Goal: Task Accomplishment & Management: Complete application form

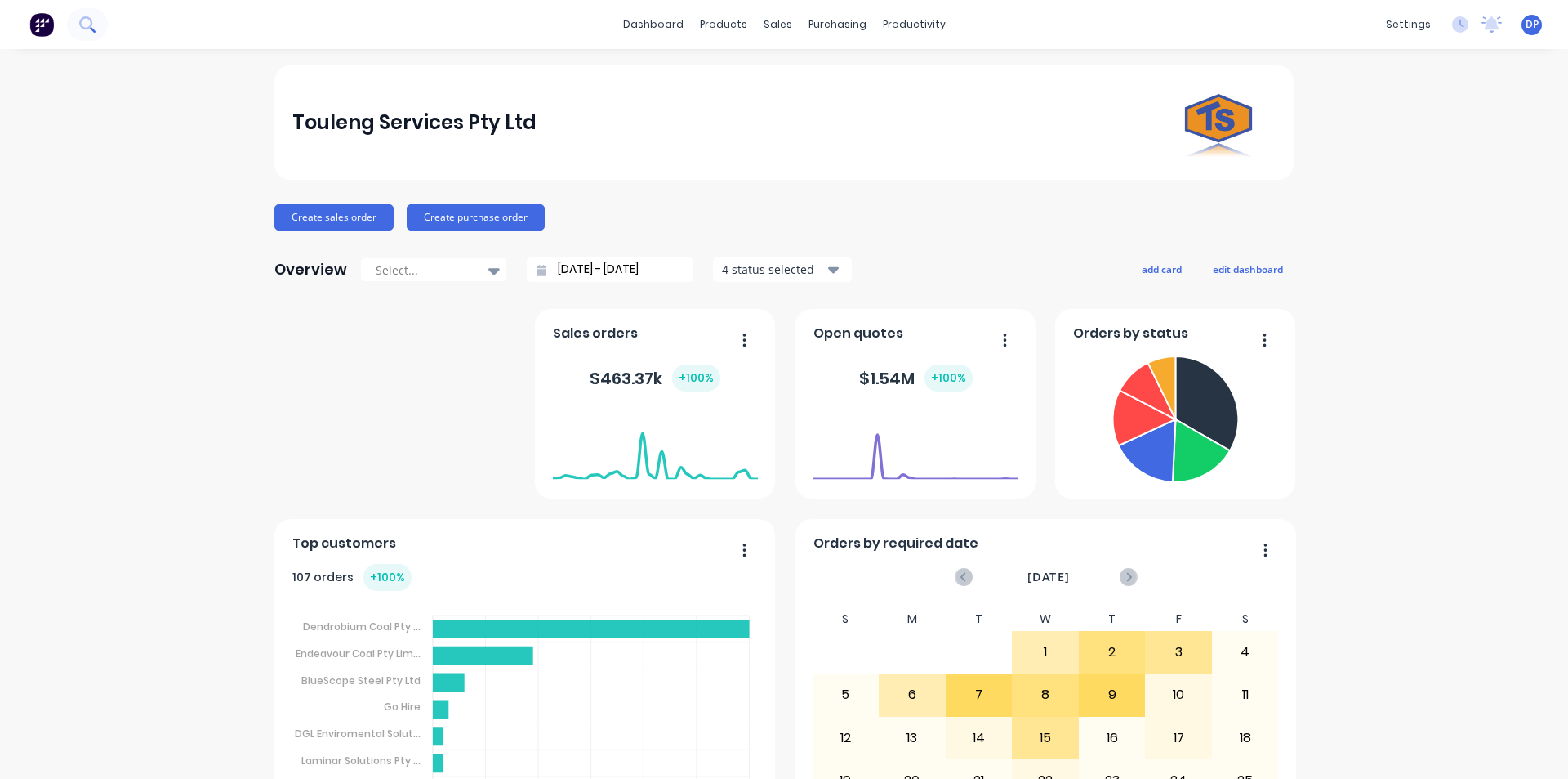
click at [88, 23] on icon at bounding box center [87, 24] width 15 height 15
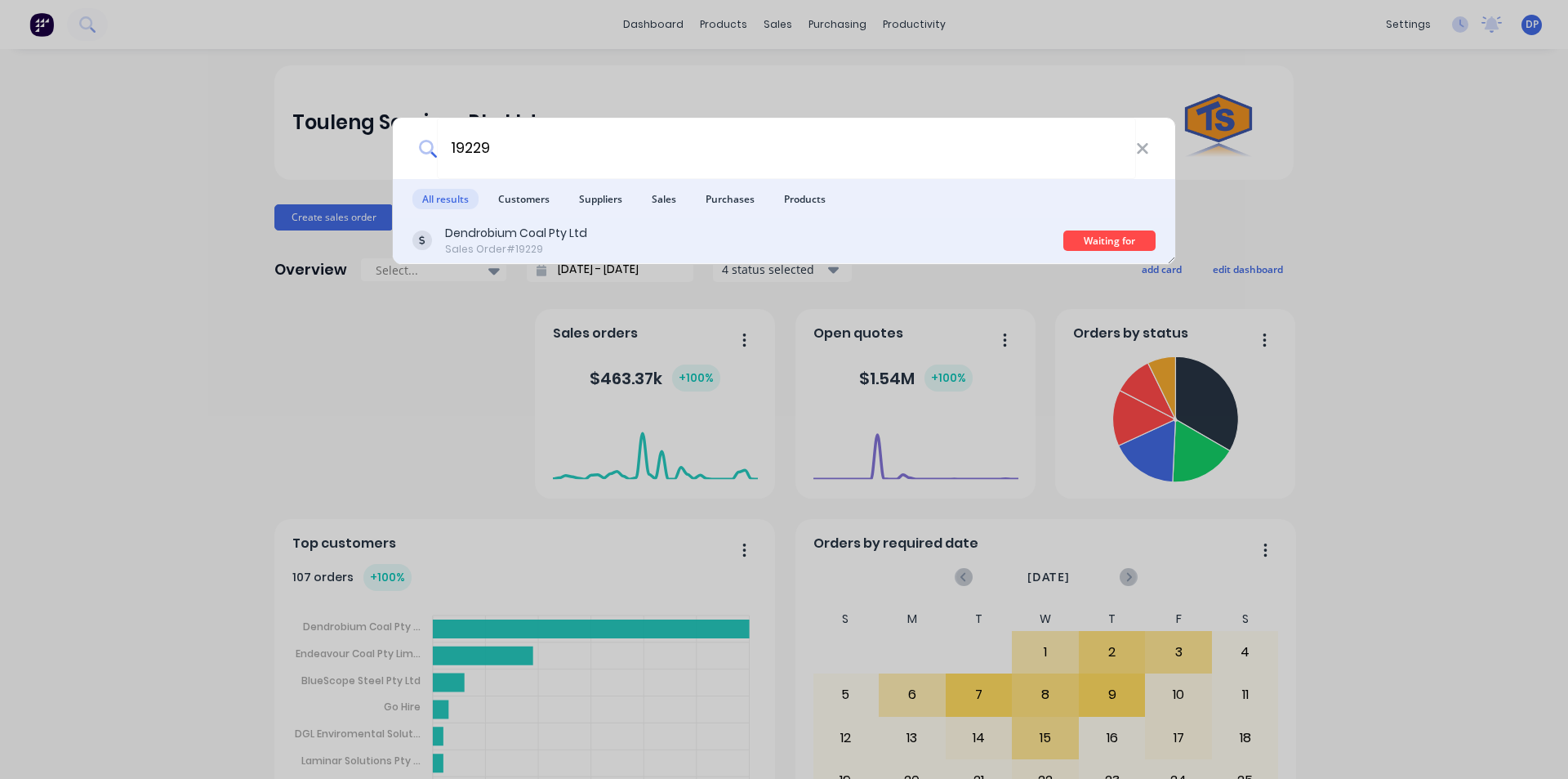
type input "19229"
click at [560, 229] on div "Dendrobium Coal Pty Ltd" at bounding box center [516, 233] width 142 height 17
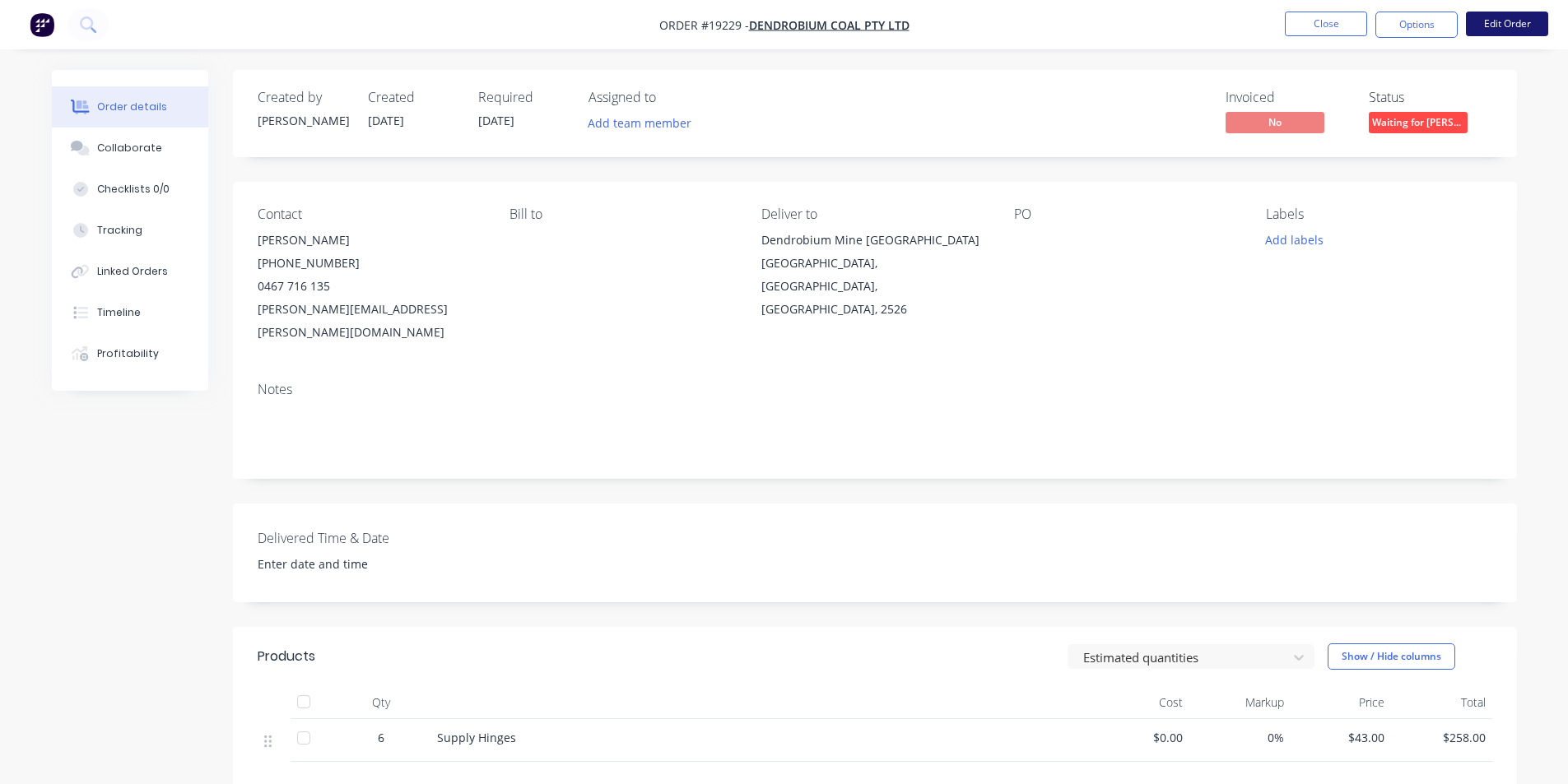
click at [1508, 24] on button "Edit Order" at bounding box center [1507, 24] width 83 height 25
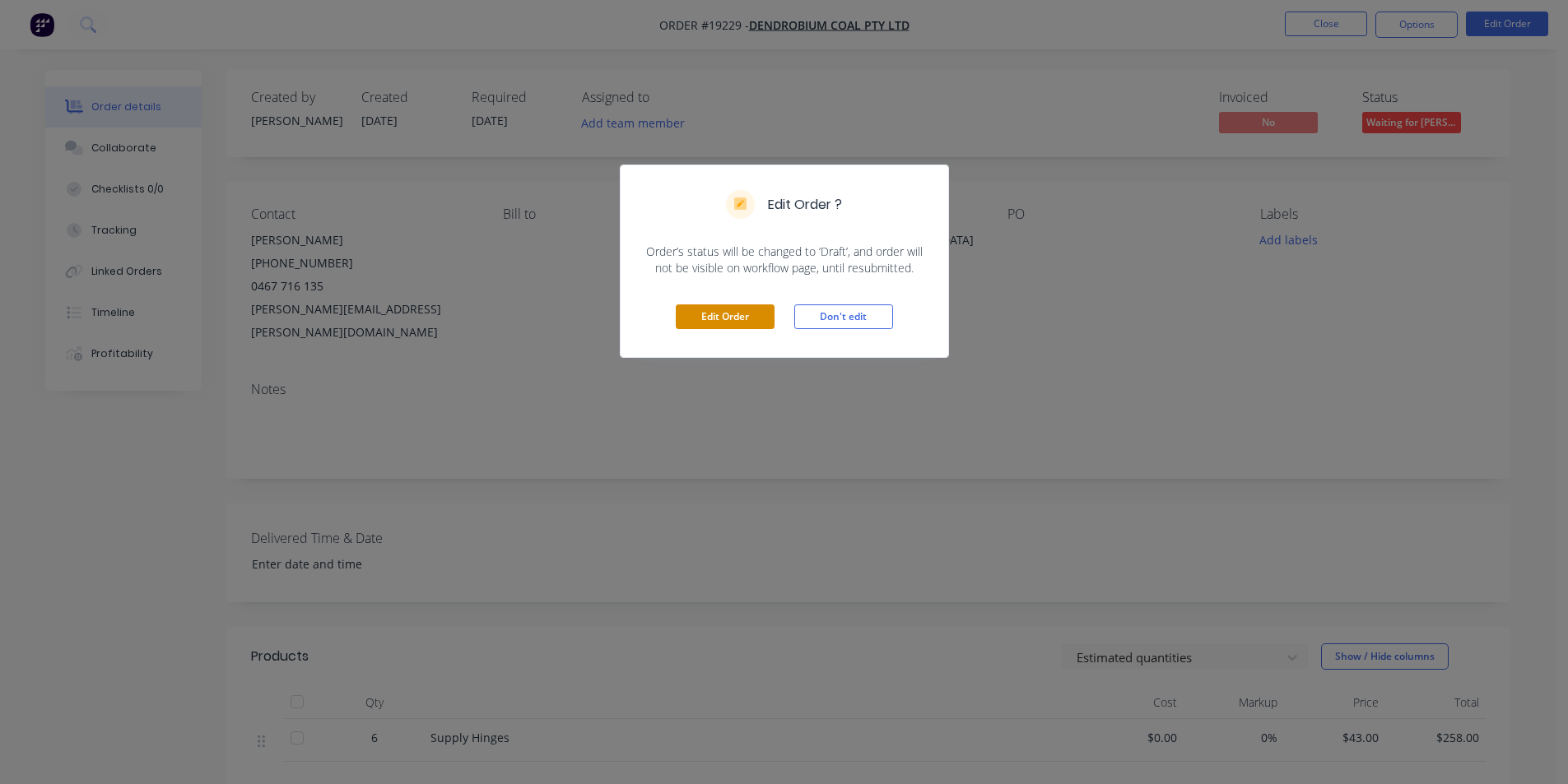
click at [721, 323] on button "Edit Order" at bounding box center [725, 317] width 99 height 25
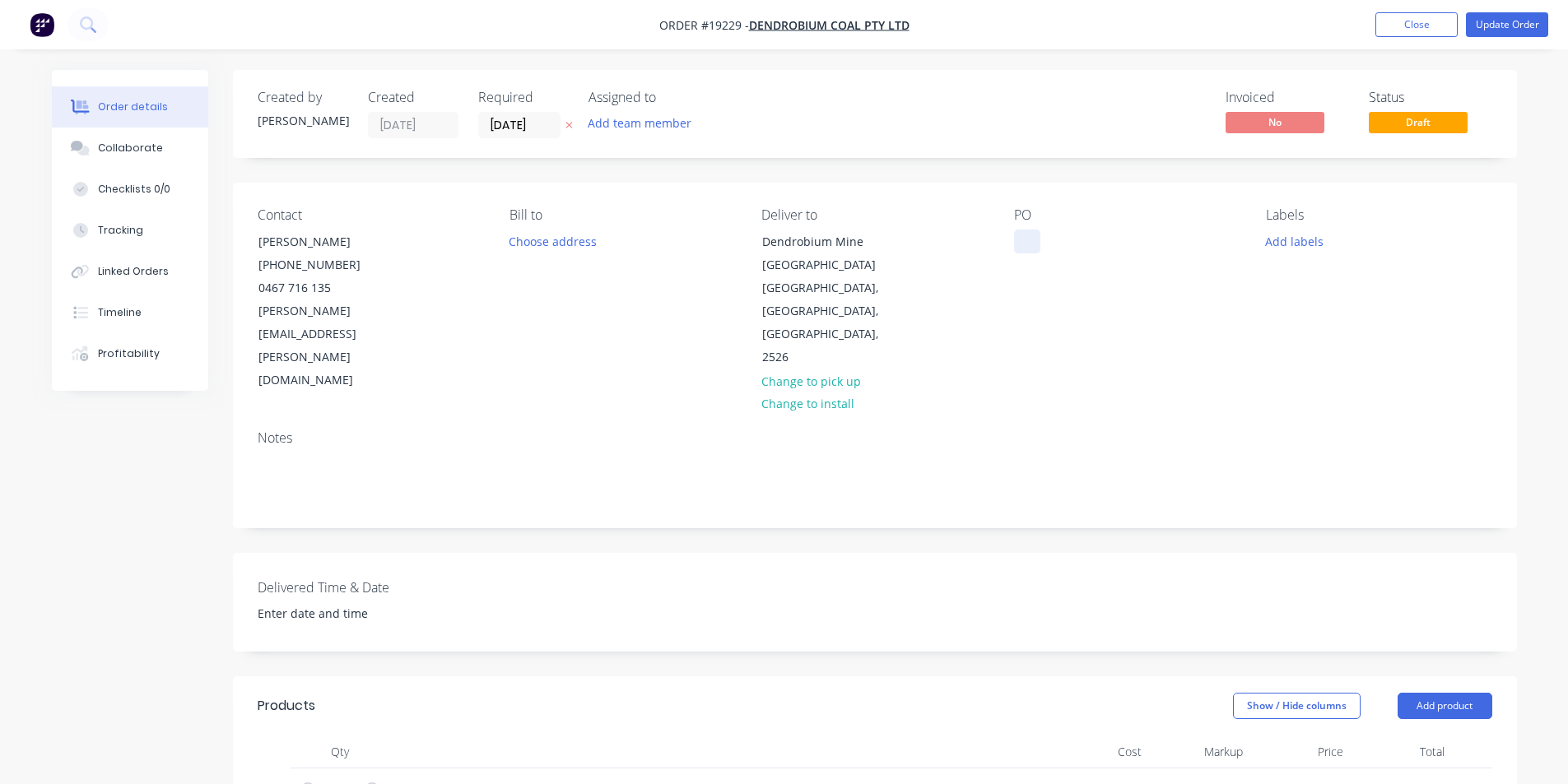
click at [1031, 241] on div at bounding box center [1026, 242] width 26 height 24
paste div
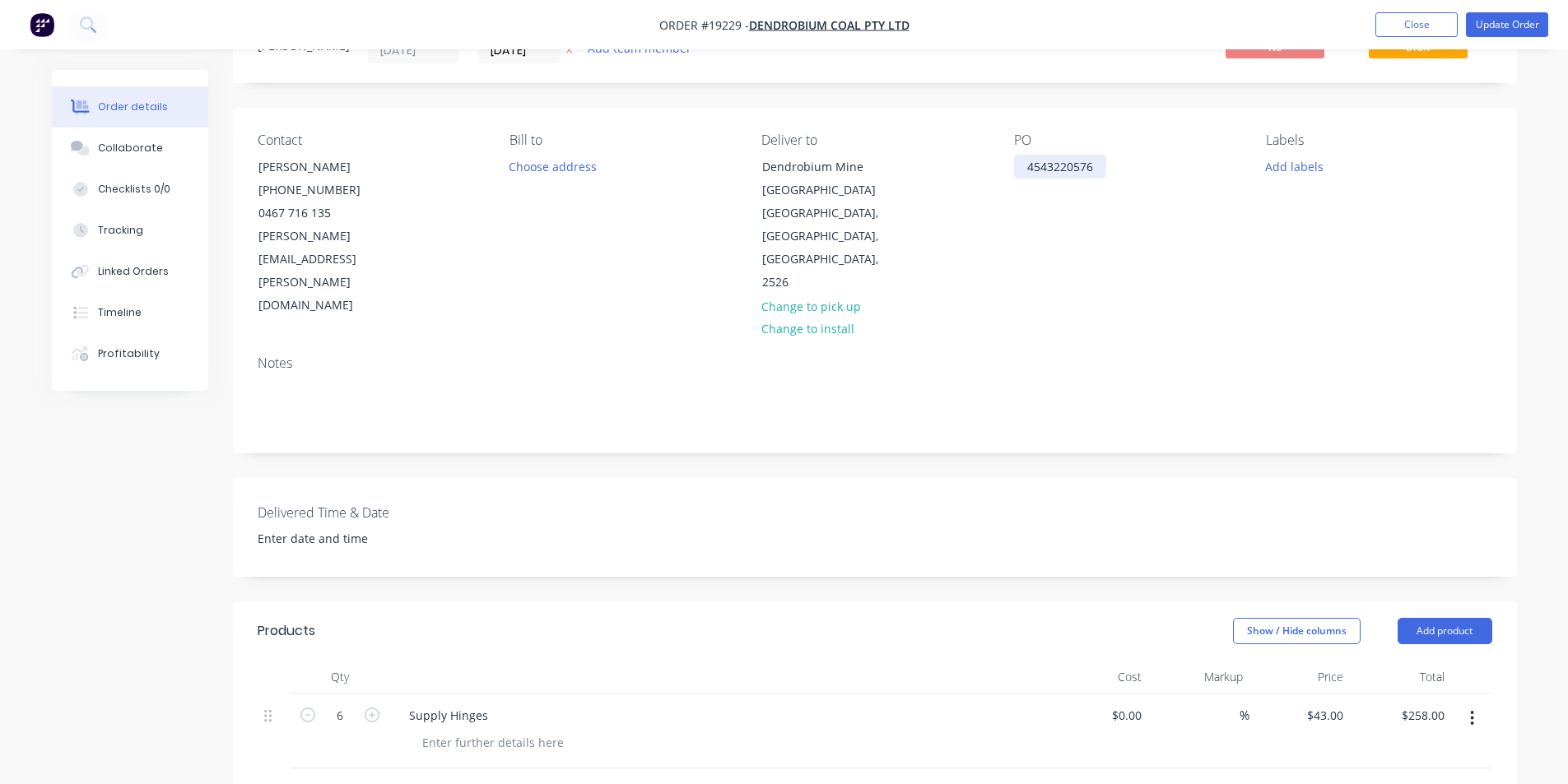
scroll to position [247, 0]
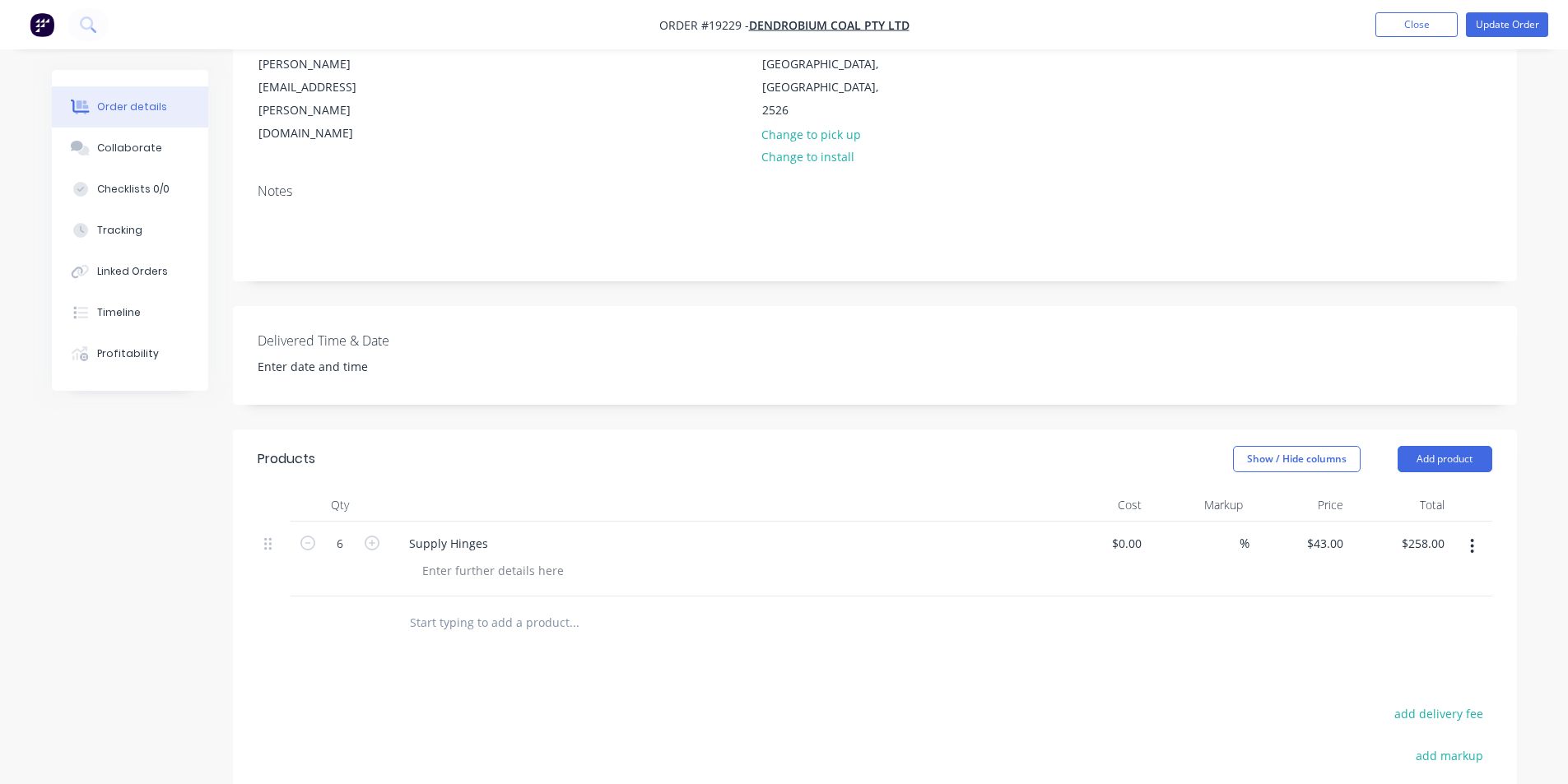
click at [868, 374] on div "Created by Dean Created 09/10/25 Required 09/10/25 Assigned to Add team member …" at bounding box center [874, 433] width 1284 height 1222
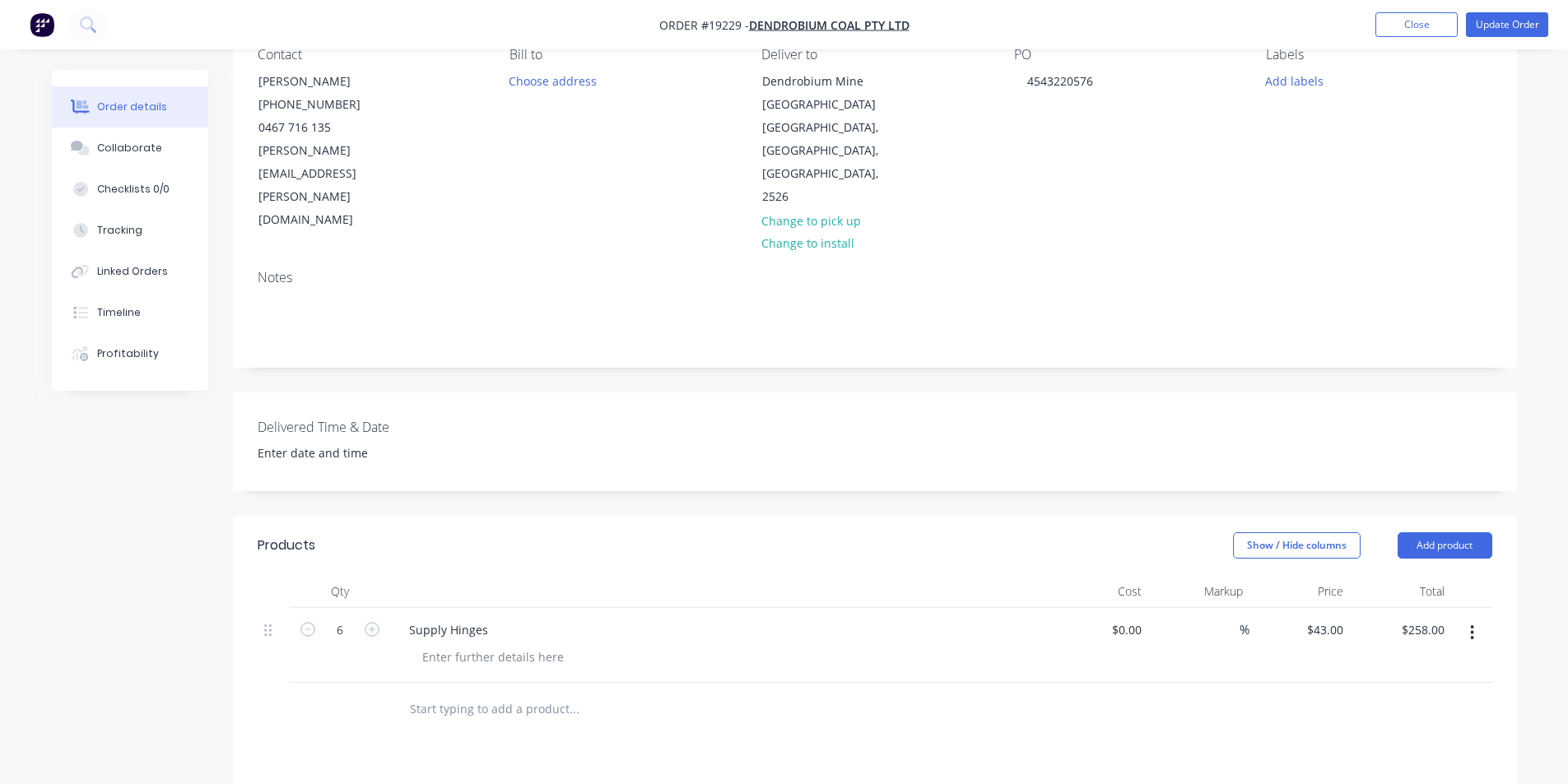
scroll to position [0, 0]
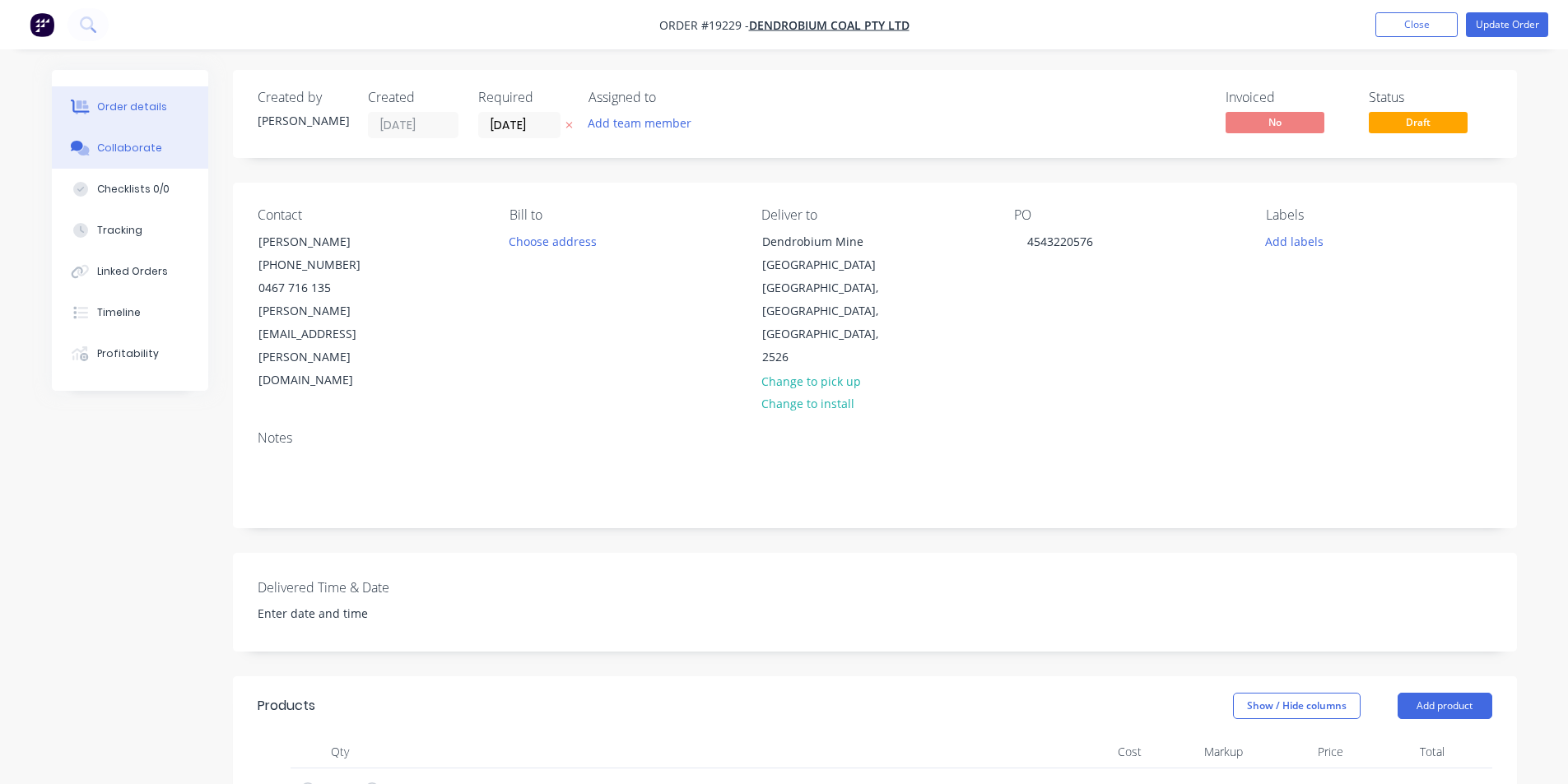
click at [94, 150] on button "Collaborate" at bounding box center [130, 148] width 157 height 41
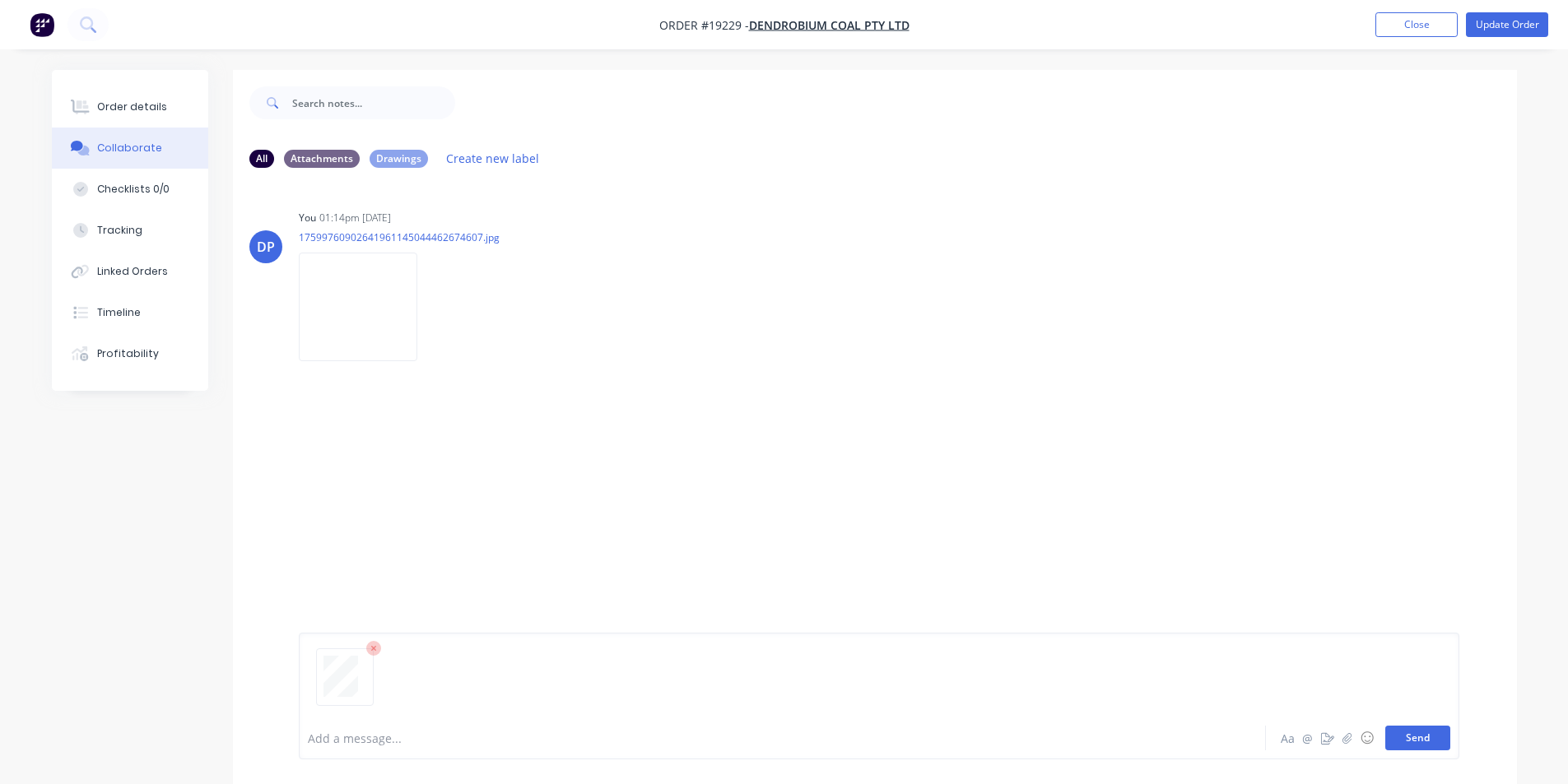
click at [1416, 747] on button "Send" at bounding box center [1417, 737] width 65 height 25
click at [132, 101] on div "Order details" at bounding box center [132, 106] width 70 height 14
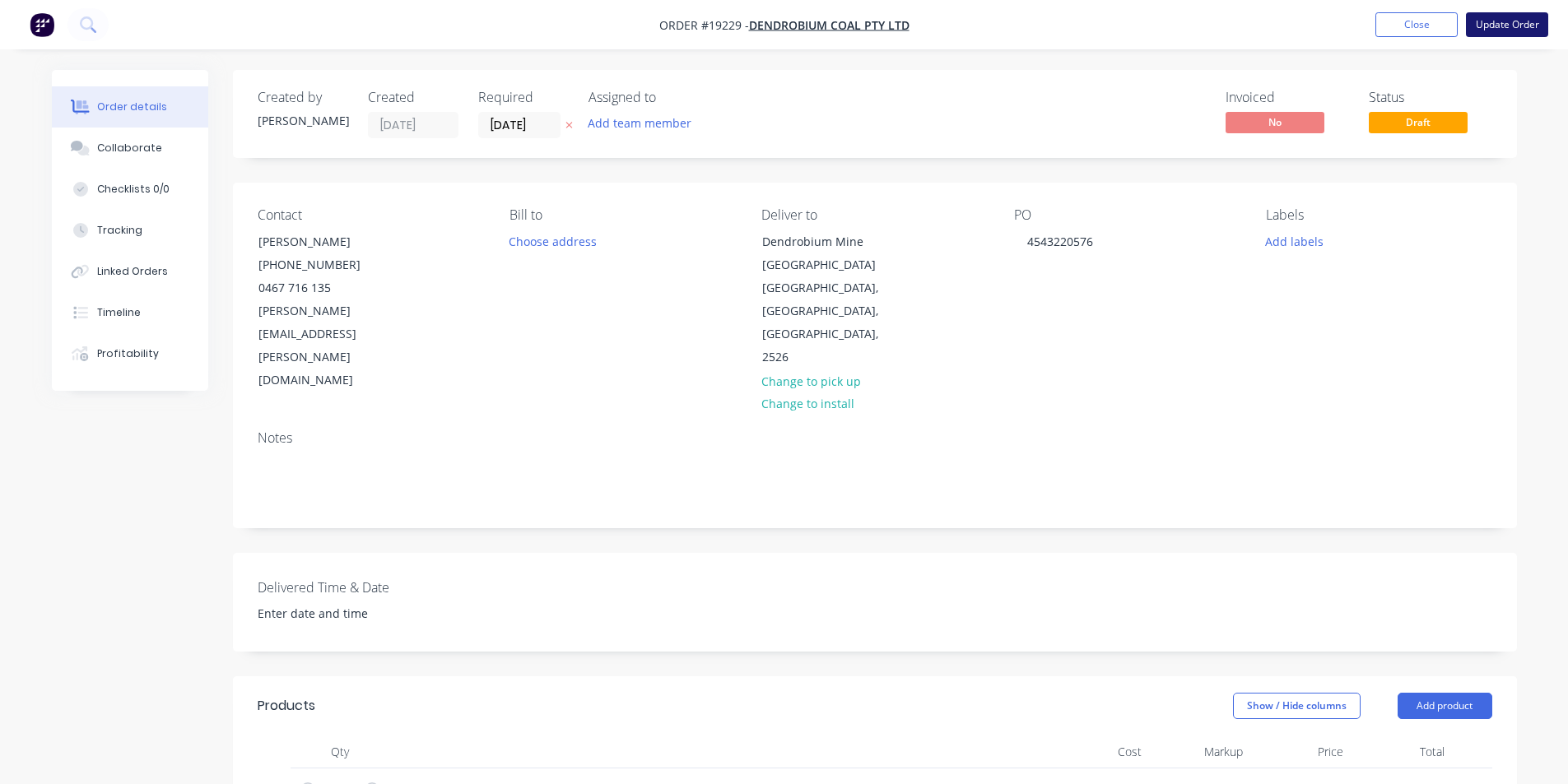
click at [1517, 24] on button "Update Order" at bounding box center [1507, 24] width 83 height 25
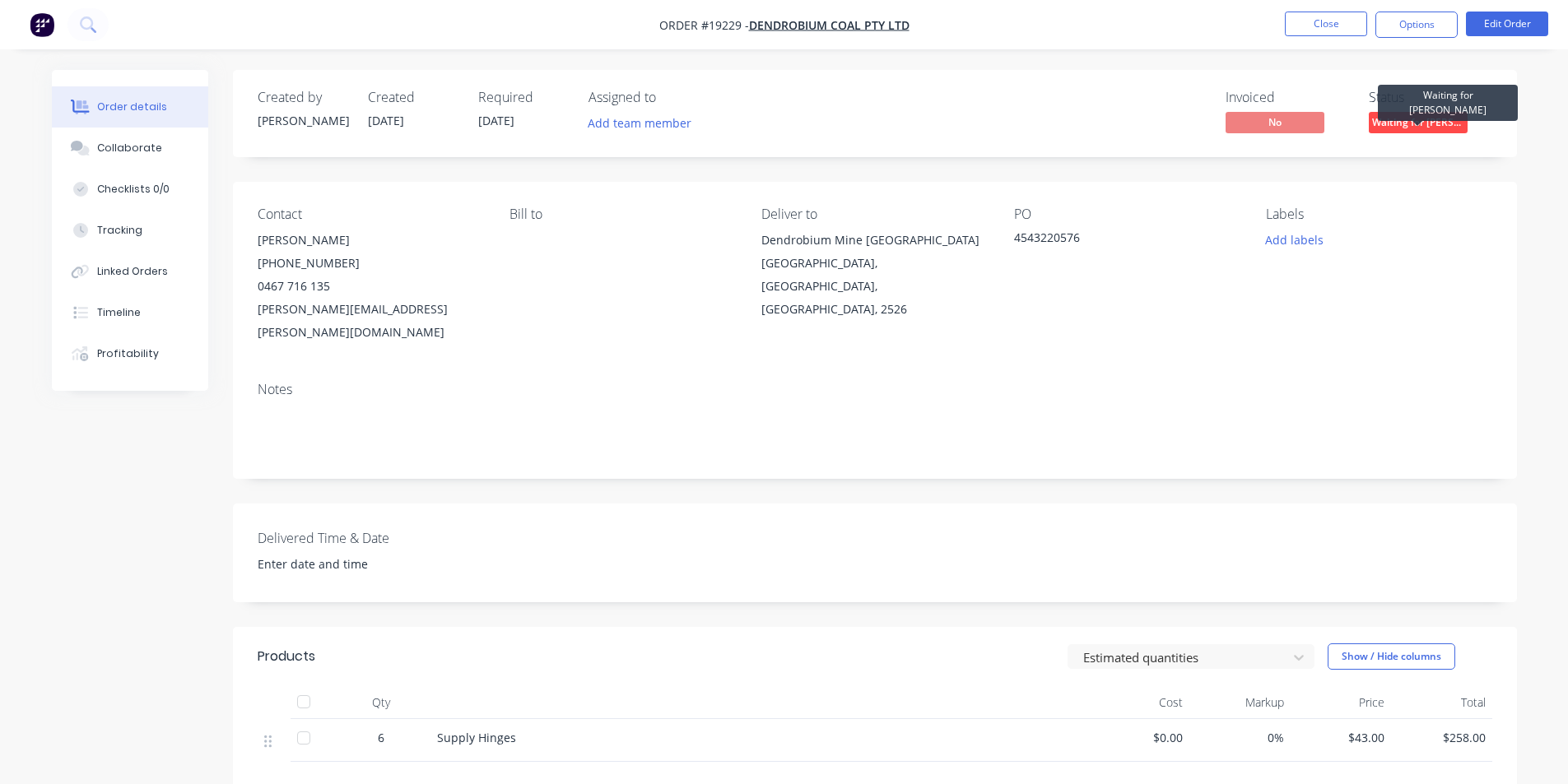
click at [1444, 120] on span "Waiting for [PERSON_NAME]" at bounding box center [1418, 122] width 99 height 20
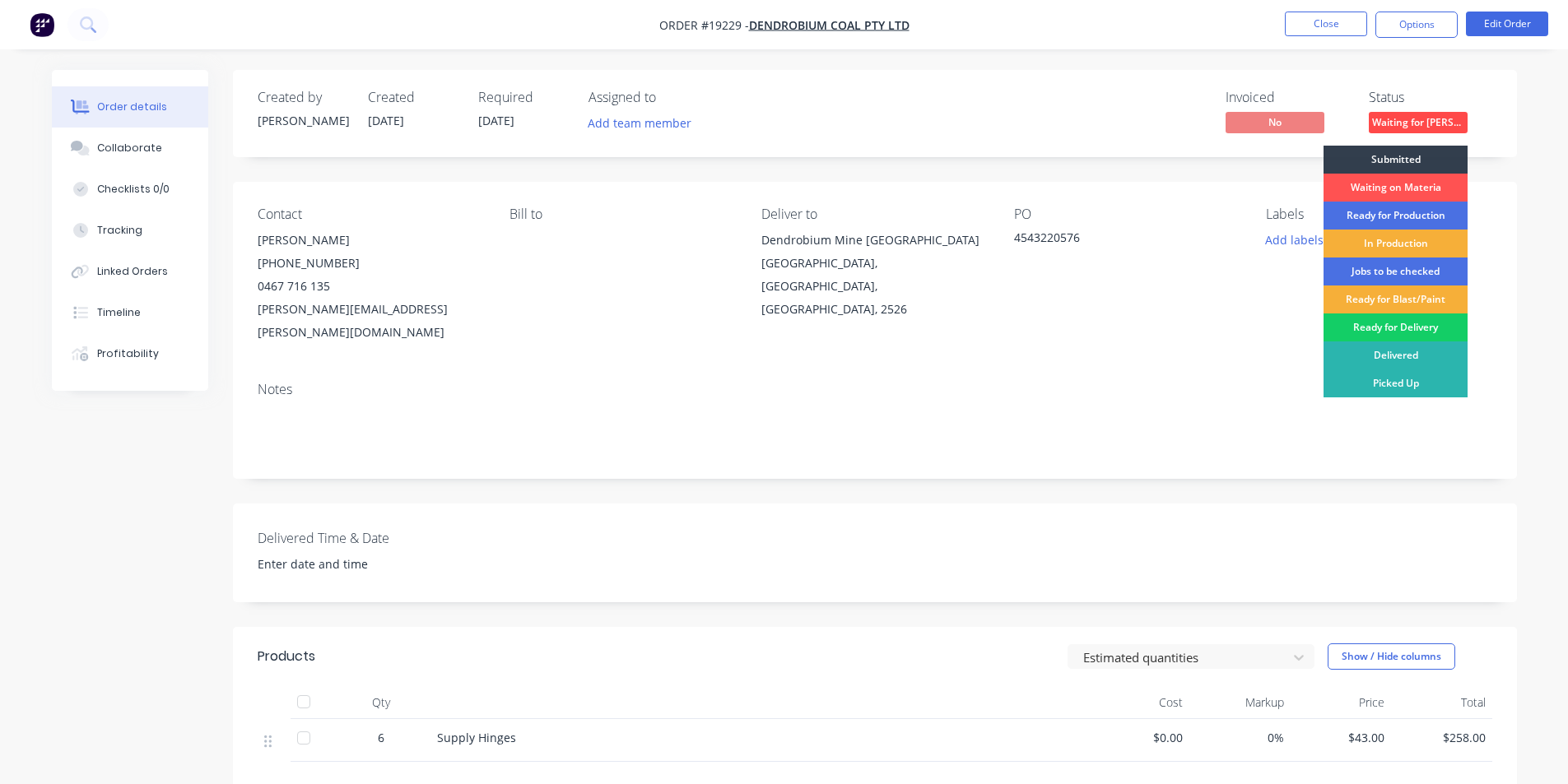
click at [1409, 323] on div "Ready for Delivery" at bounding box center [1395, 327] width 144 height 28
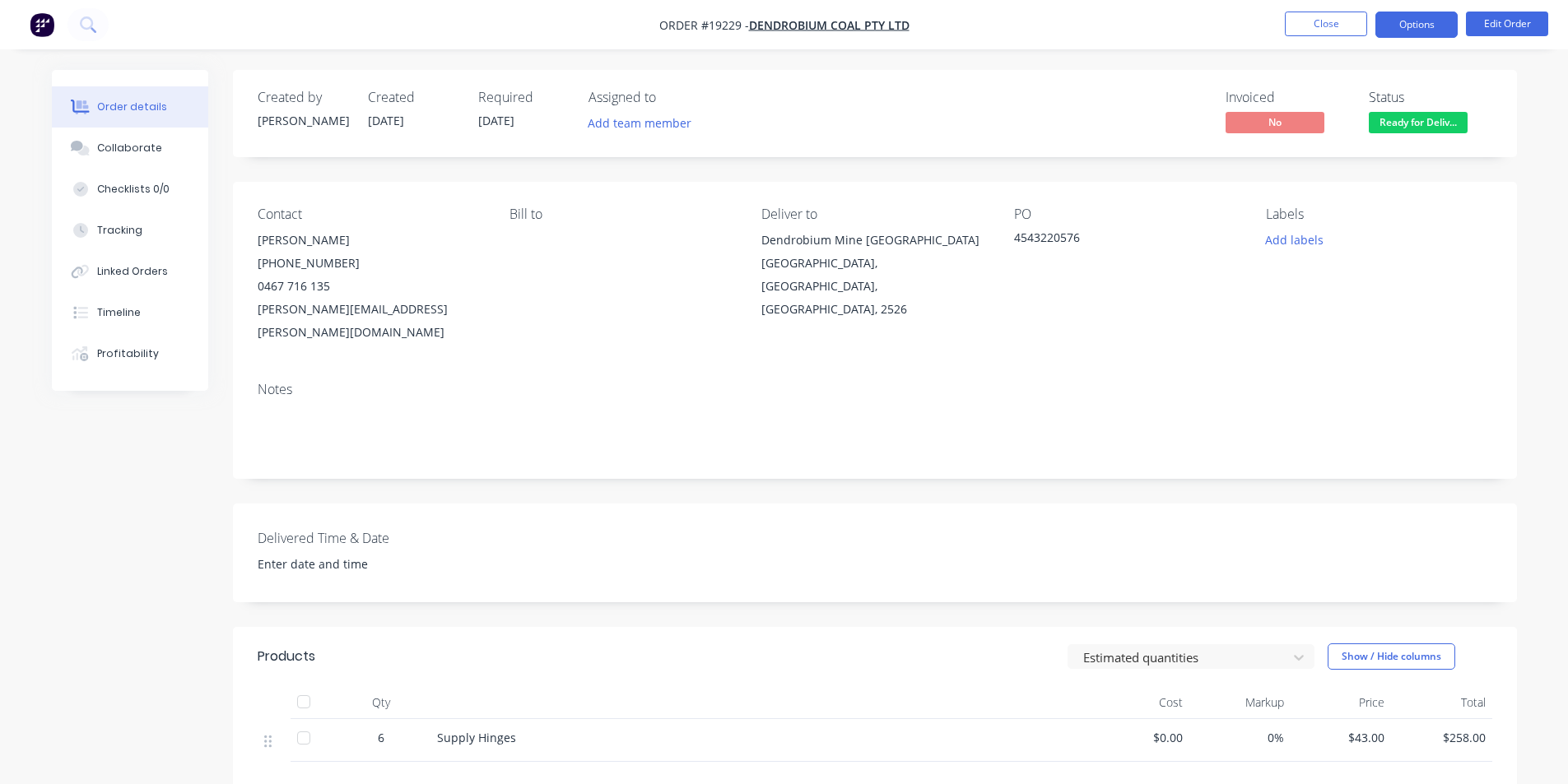
click at [1421, 24] on button "Options" at bounding box center [1416, 25] width 83 height 26
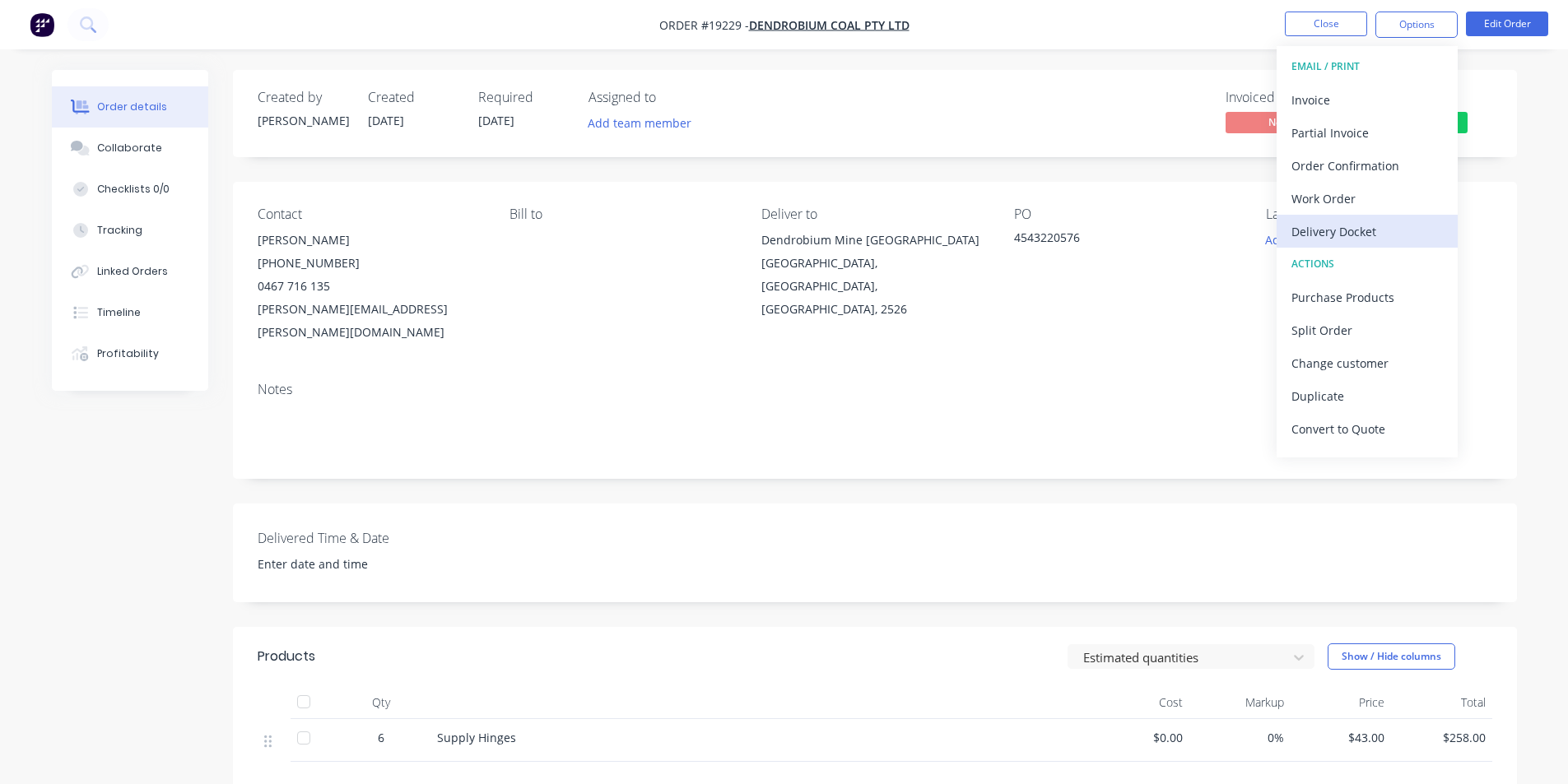
click at [1390, 247] on button "Delivery Docket" at bounding box center [1367, 231] width 181 height 33
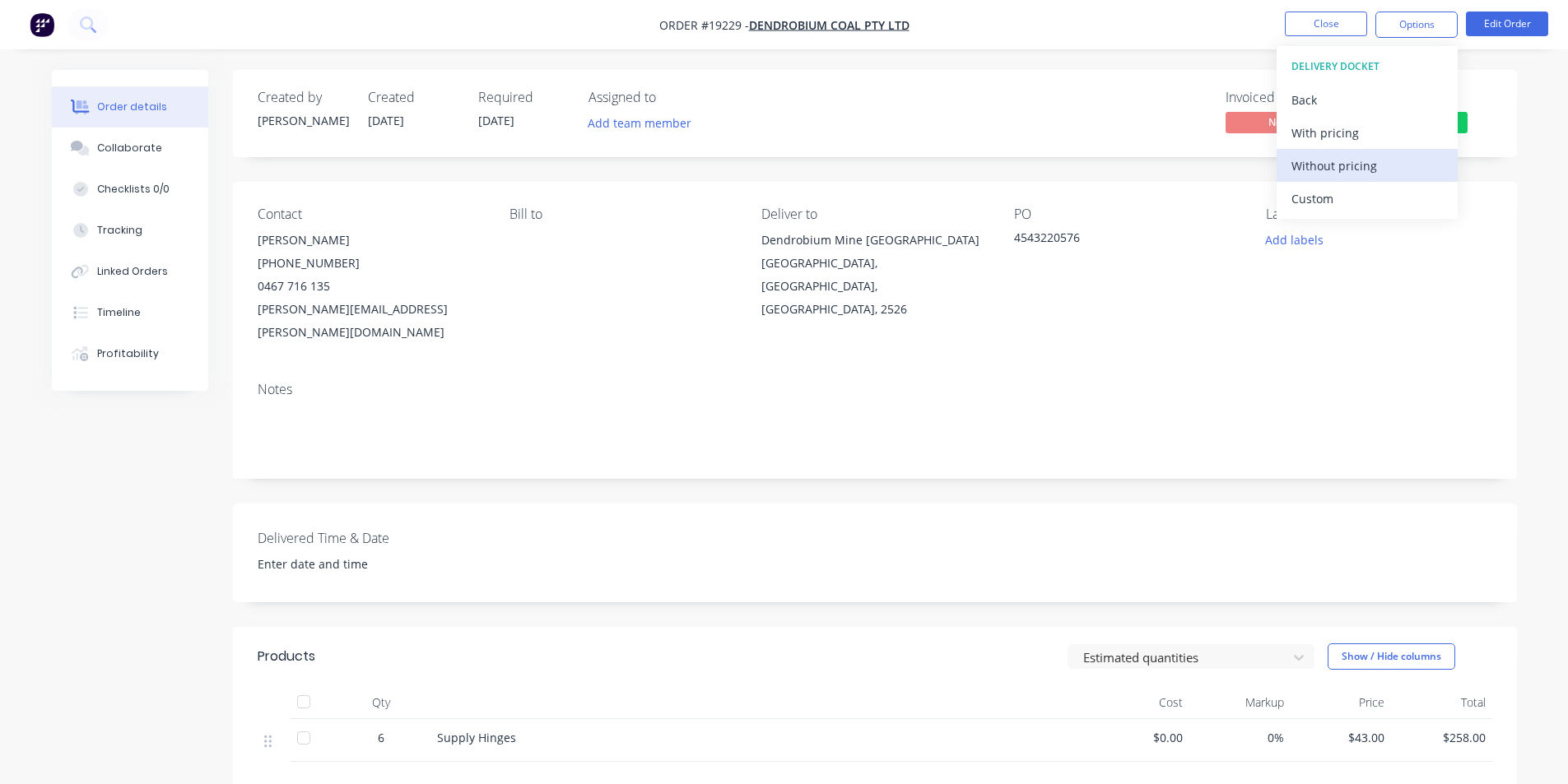
click at [1346, 158] on div "Without pricing" at bounding box center [1367, 166] width 152 height 24
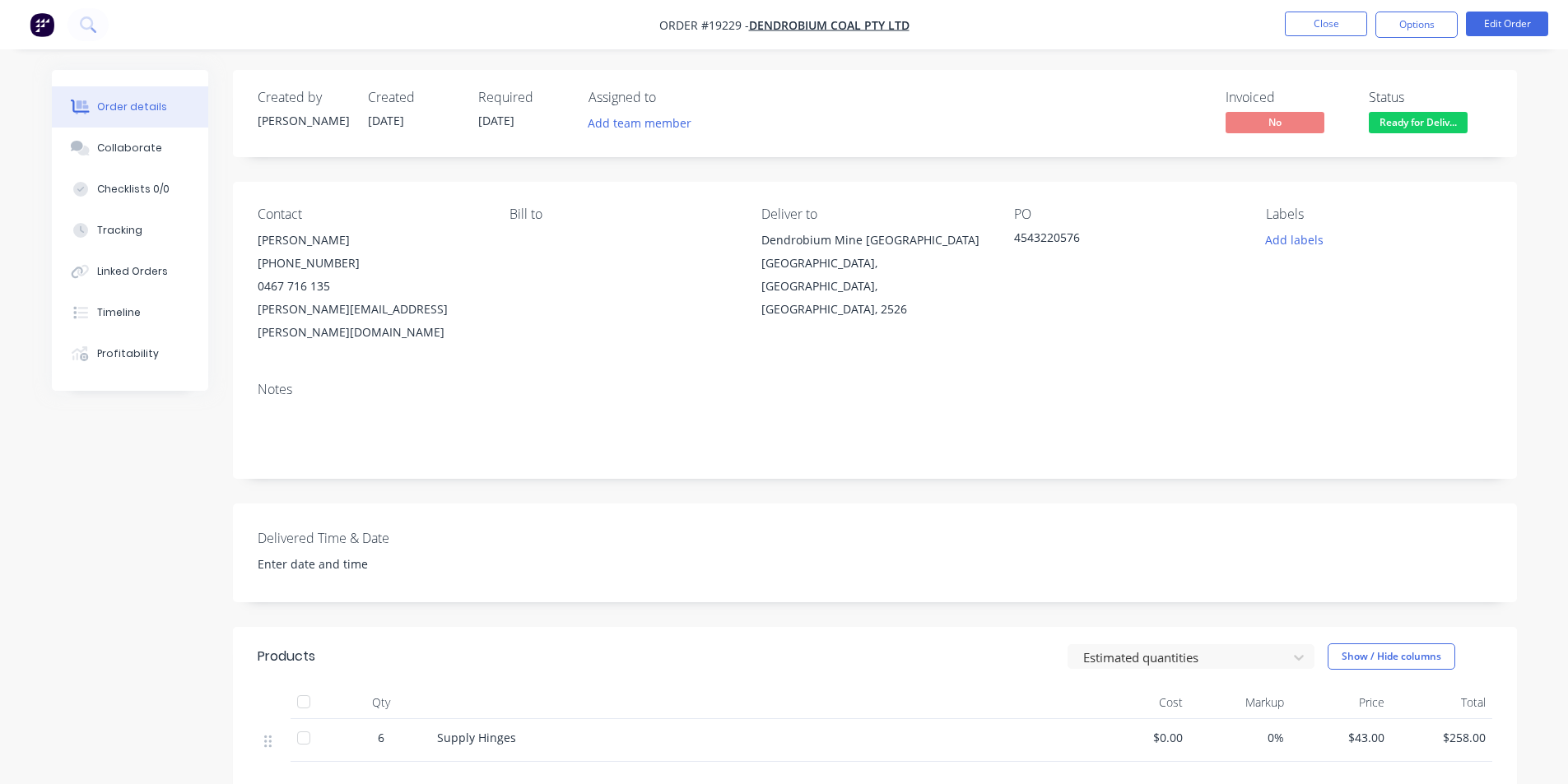
click at [1025, 143] on div "Created by Dean Created 09/10/25 Required 09/10/25 Assigned to Add team member …" at bounding box center [874, 113] width 1284 height 87
click at [45, 22] on img "button" at bounding box center [42, 24] width 25 height 25
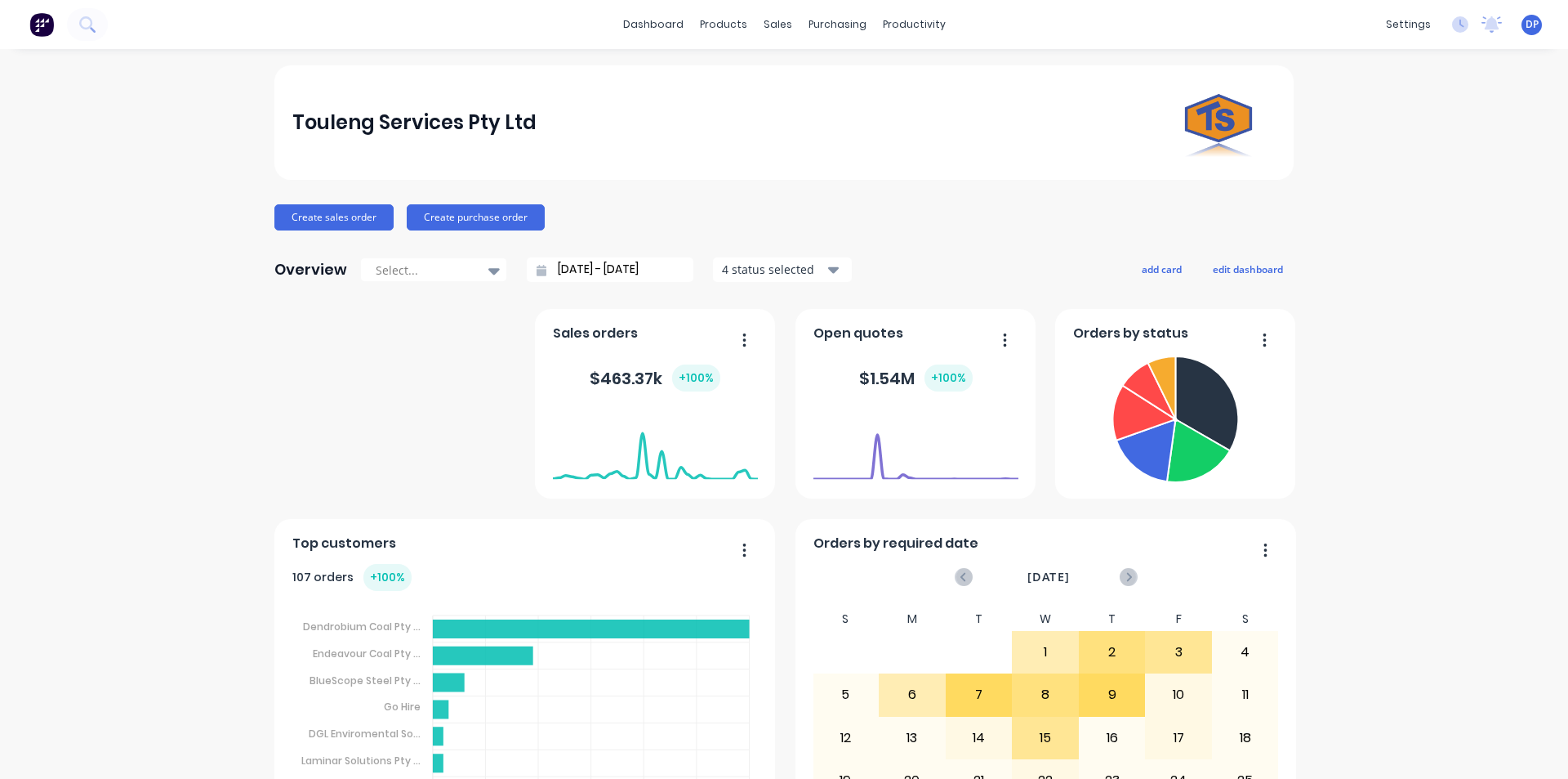
click at [334, 237] on div "Touleng Services Pty Ltd Create sales order Create purchase order Overview Sele…" at bounding box center [784, 491] width 1019 height 853
click at [334, 225] on button "Create sales order" at bounding box center [334, 217] width 119 height 26
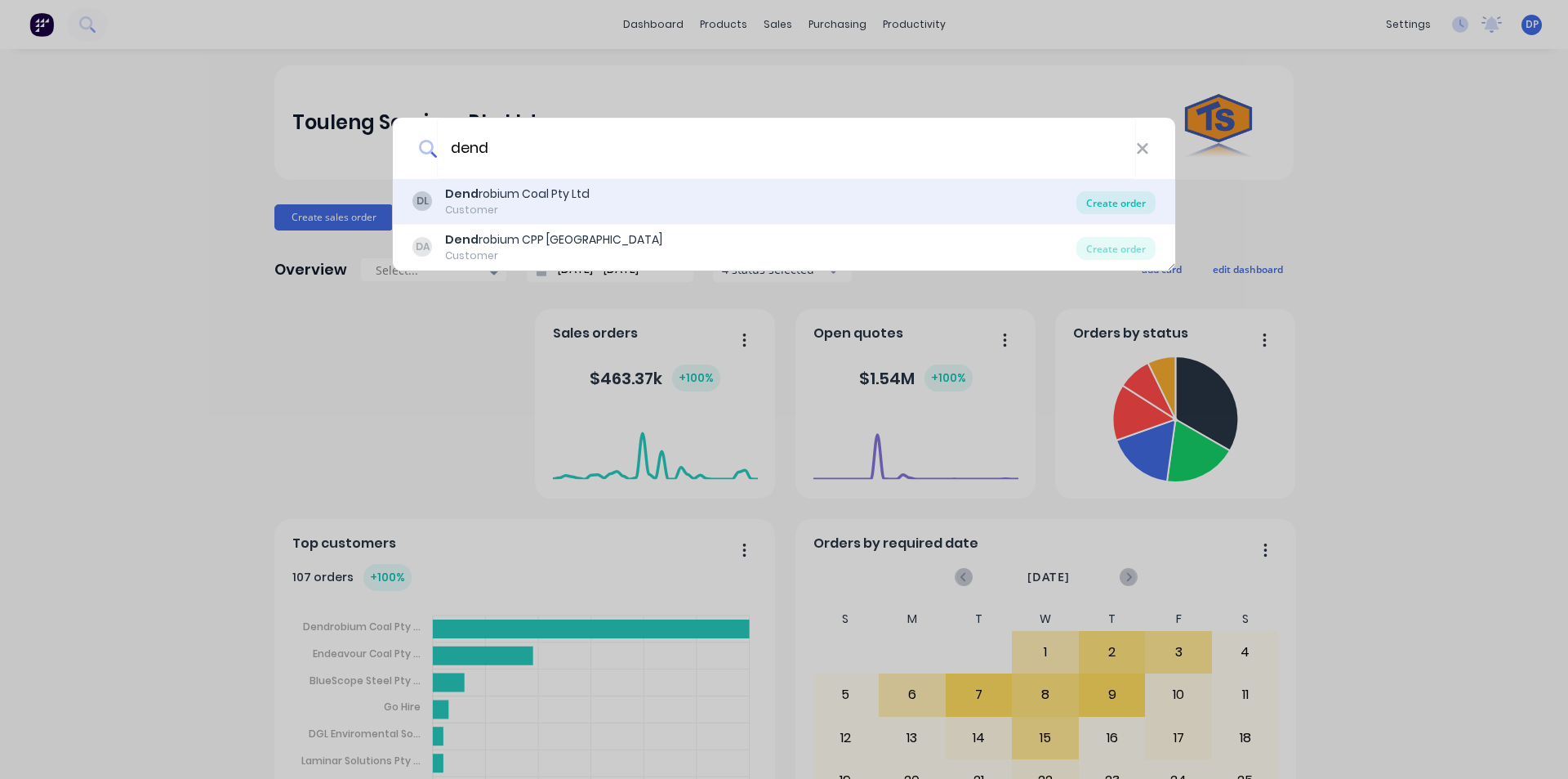
type input "dend"
click at [1122, 213] on div "Create order" at bounding box center [1117, 202] width 79 height 23
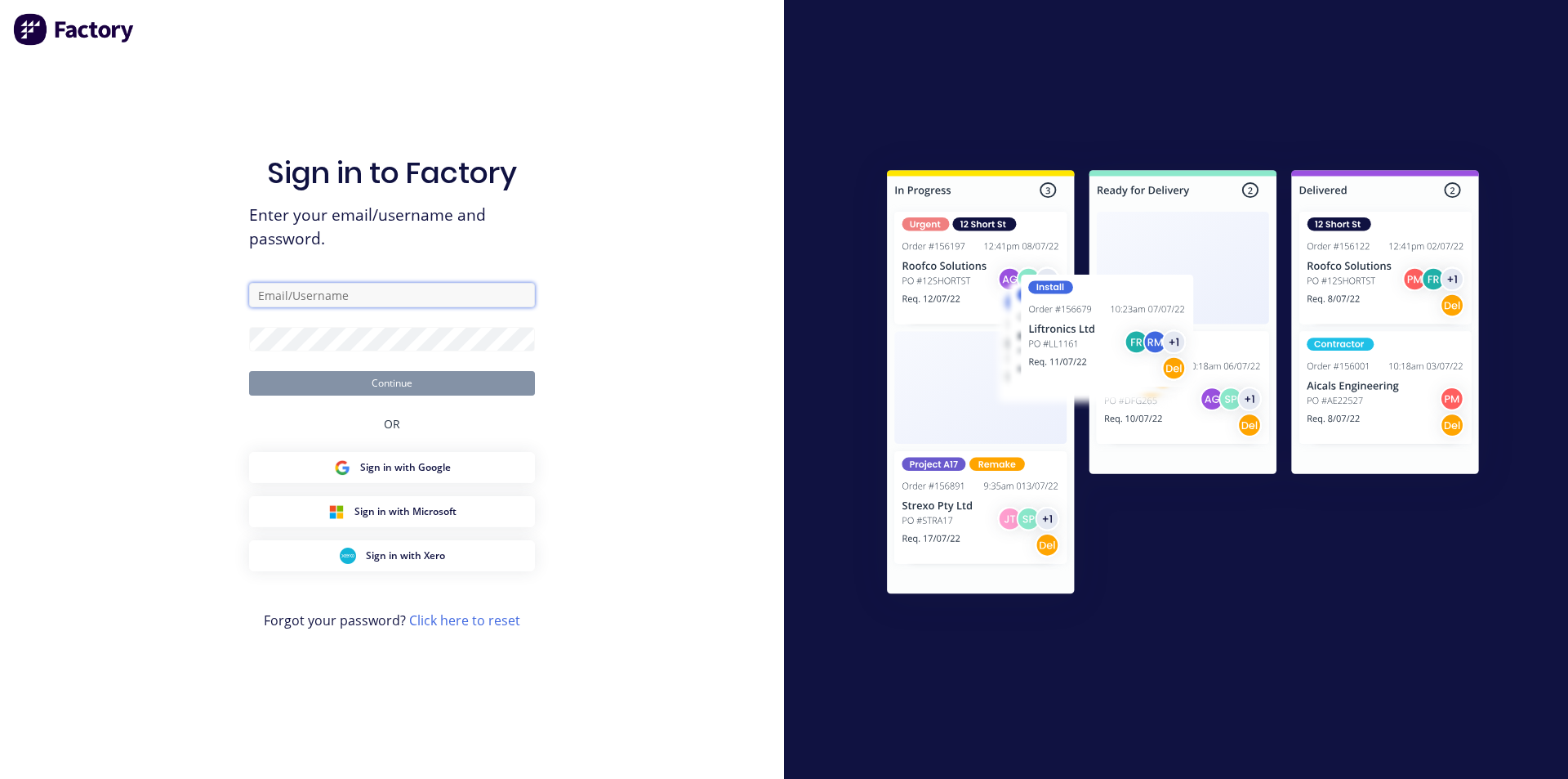
type input "touleng@touleng.com.au"
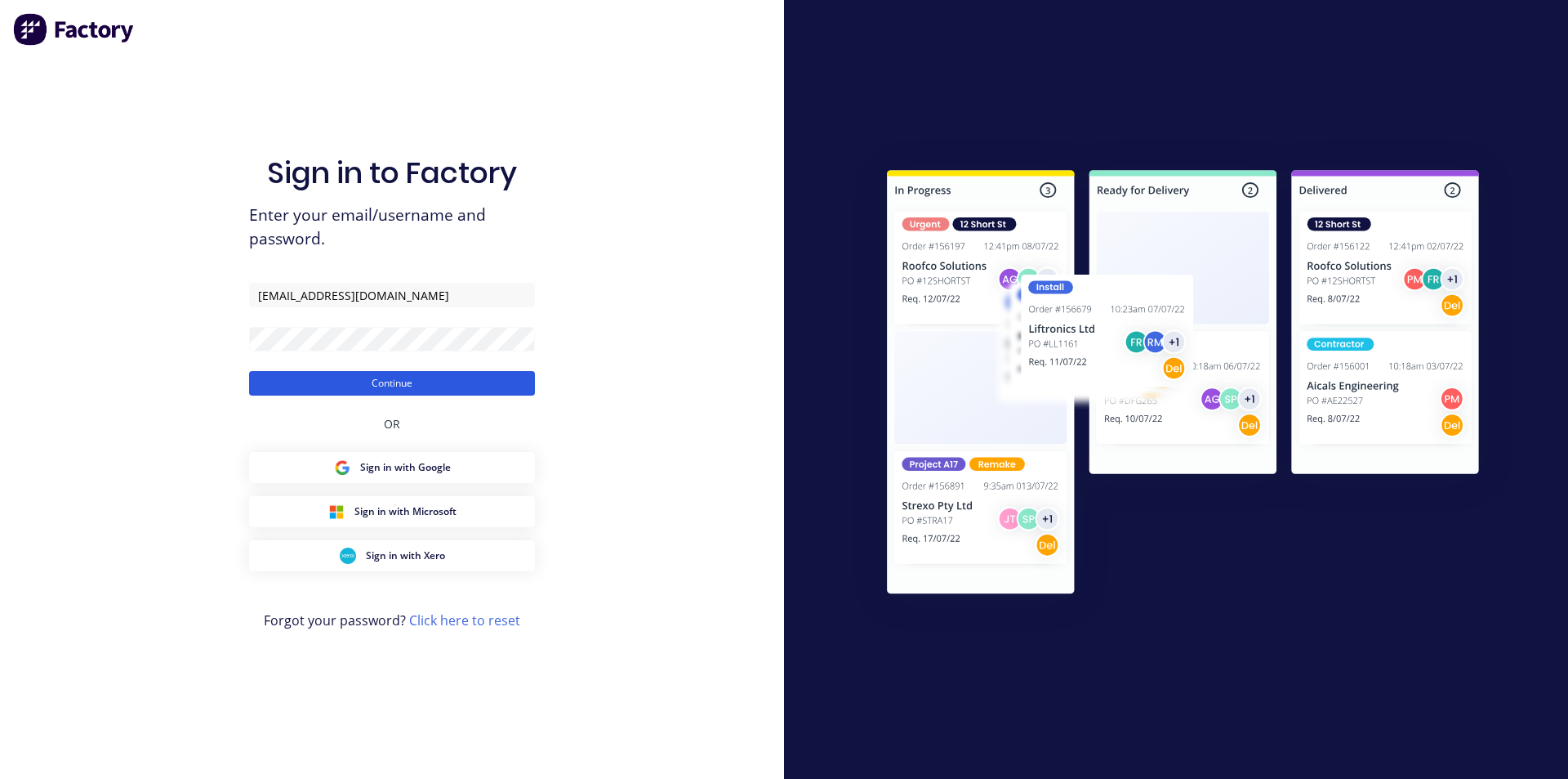
click at [388, 384] on button "Continue" at bounding box center [392, 383] width 286 height 25
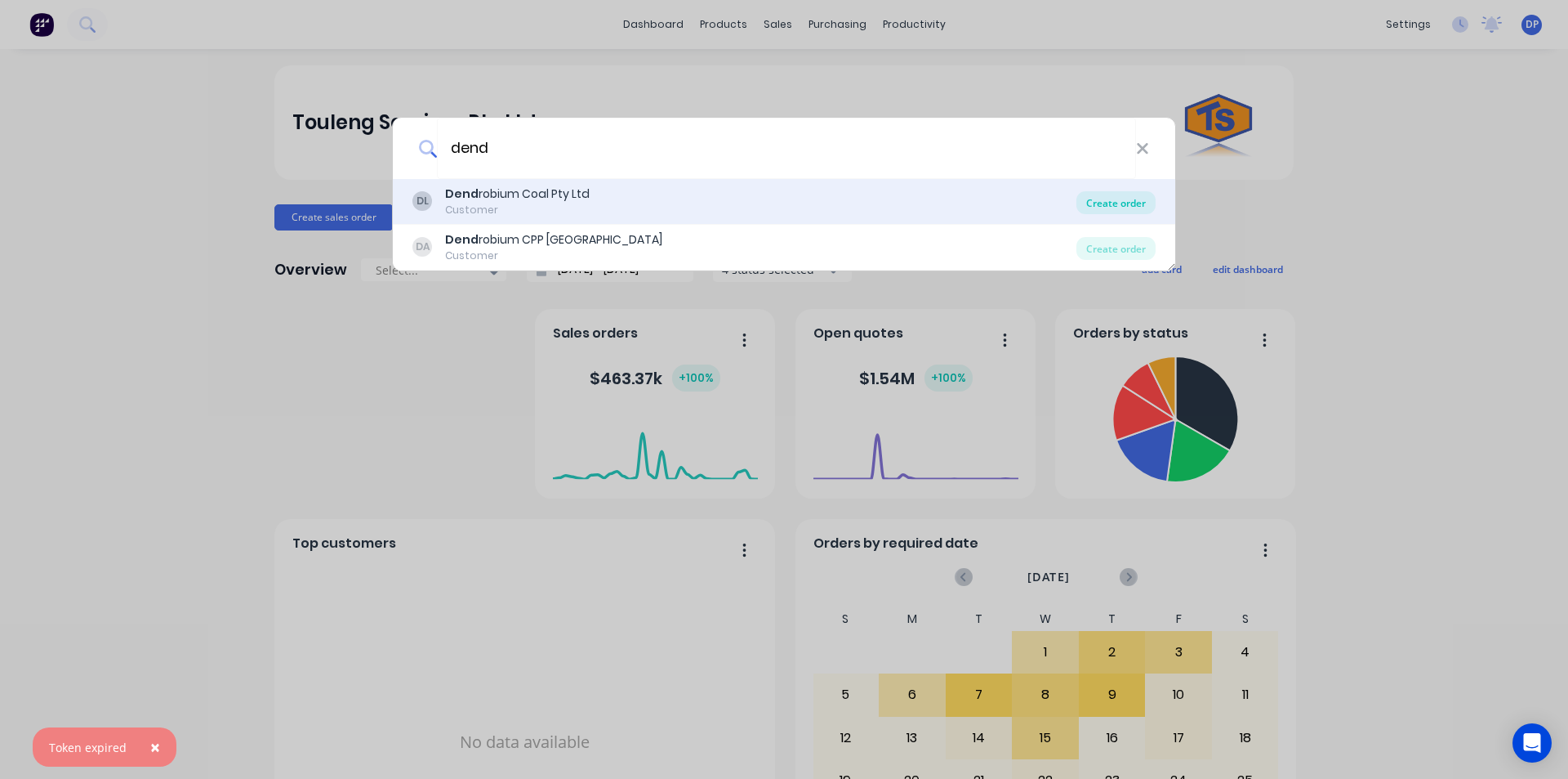
click at [1112, 194] on div "Create order" at bounding box center [1117, 202] width 79 height 23
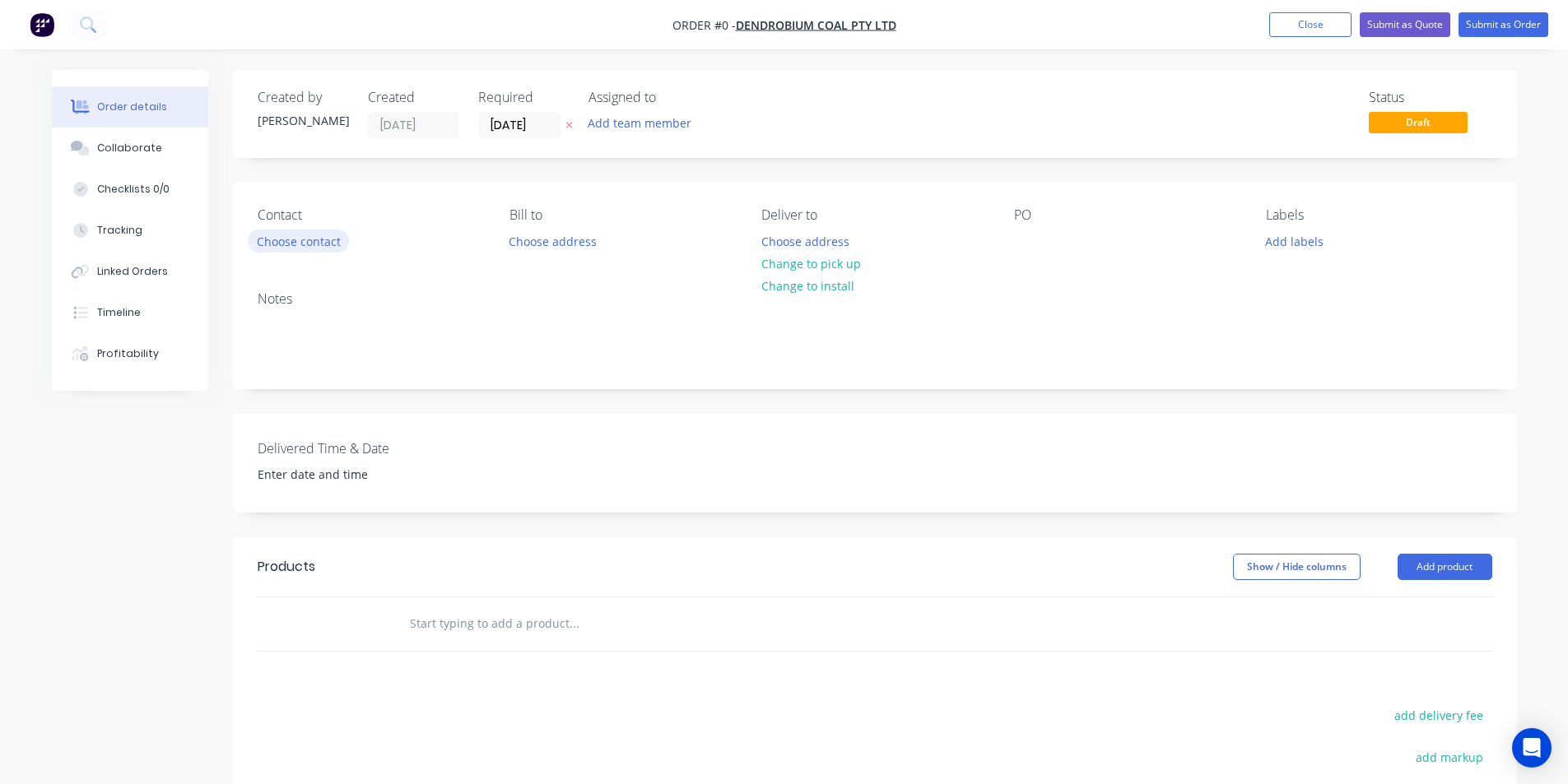
click at [326, 243] on button "Choose contact" at bounding box center [298, 241] width 101 height 22
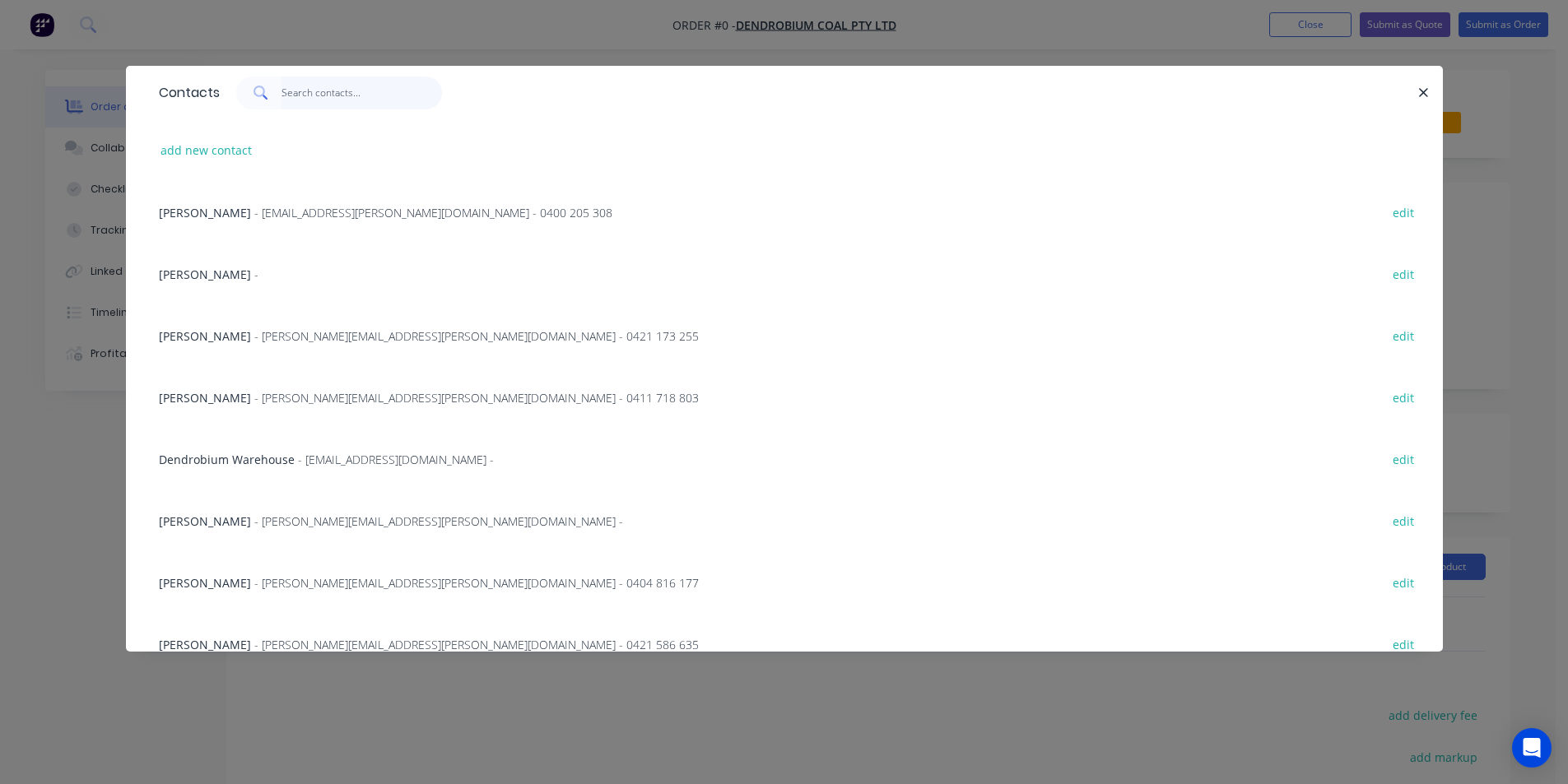
click at [346, 91] on input "text" at bounding box center [361, 93] width 160 height 33
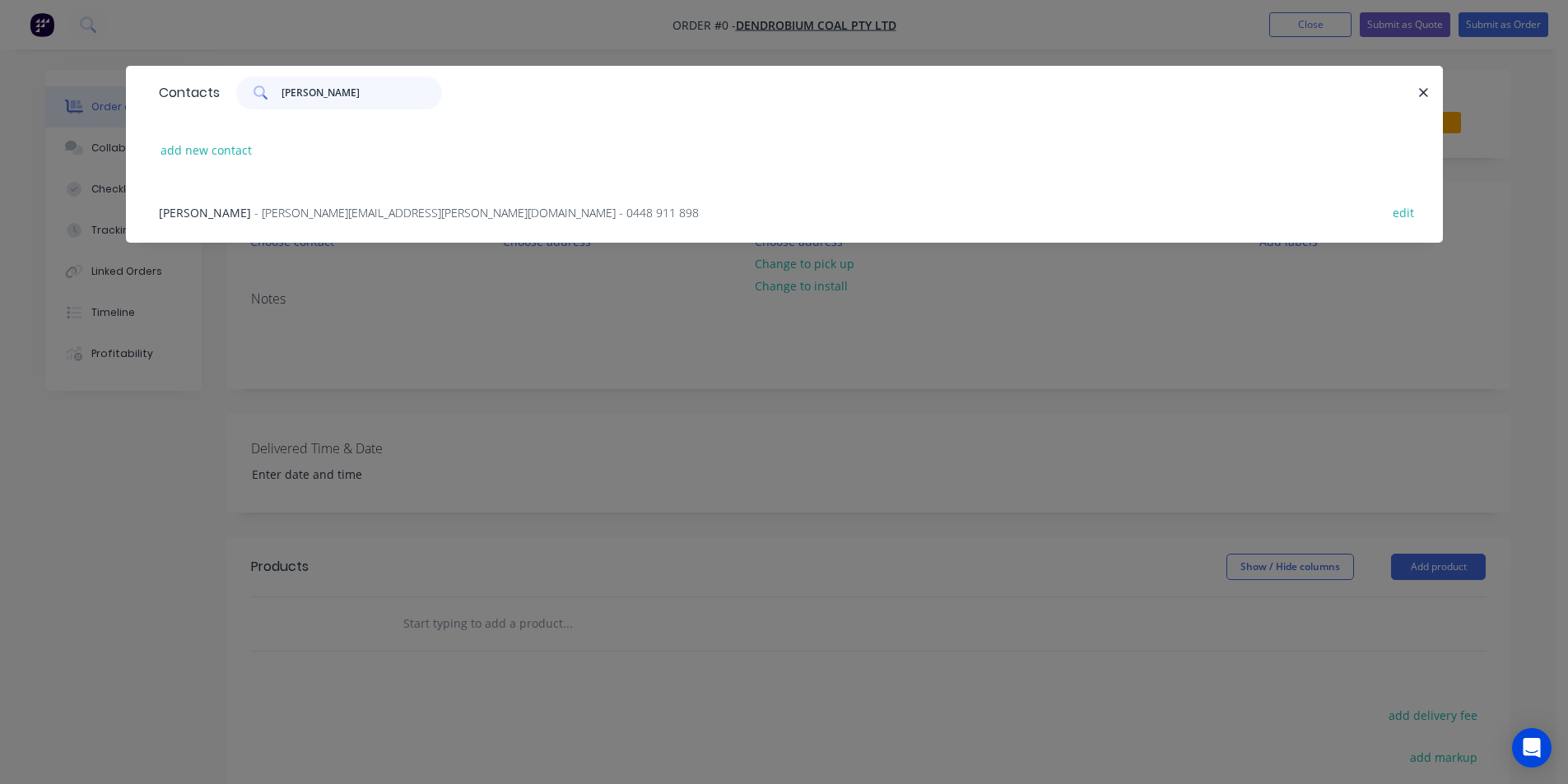
type input "alan"
click at [354, 220] on span "- Alan.Ninness@gm3.au - 0448 911 898" at bounding box center [477, 213] width 445 height 15
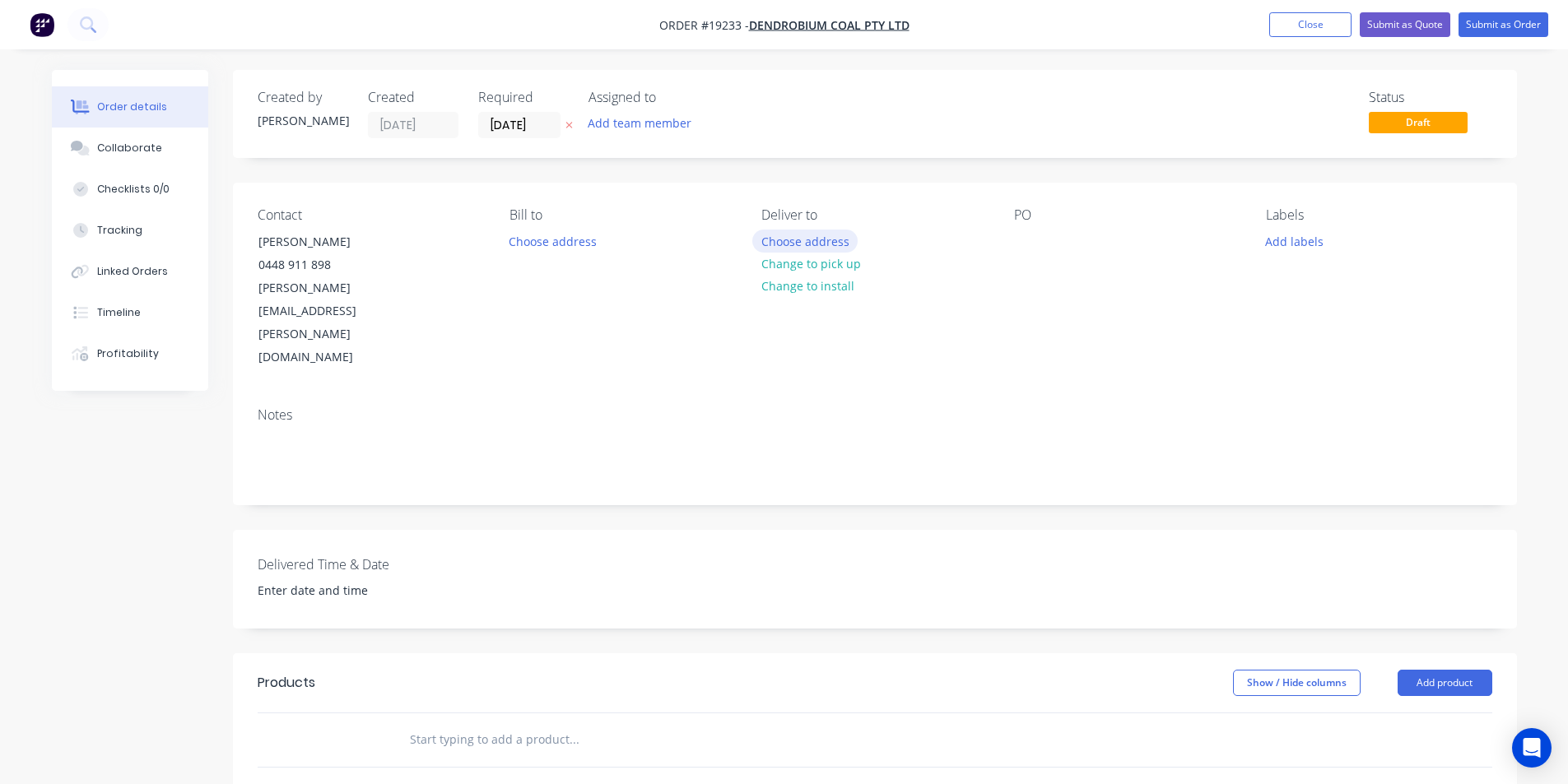
click at [819, 235] on button "Choose address" at bounding box center [805, 241] width 106 height 22
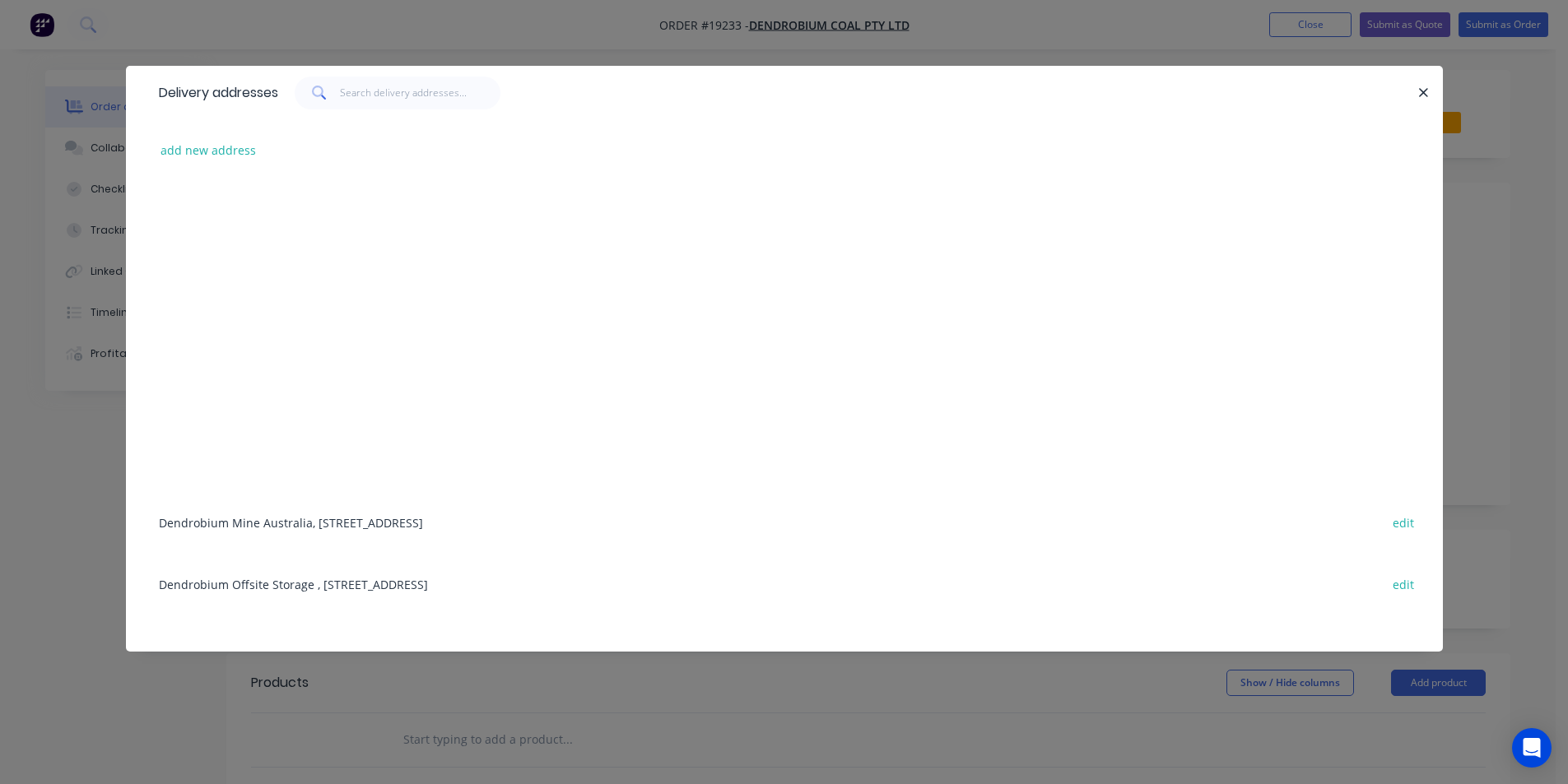
scroll to position [208, 0]
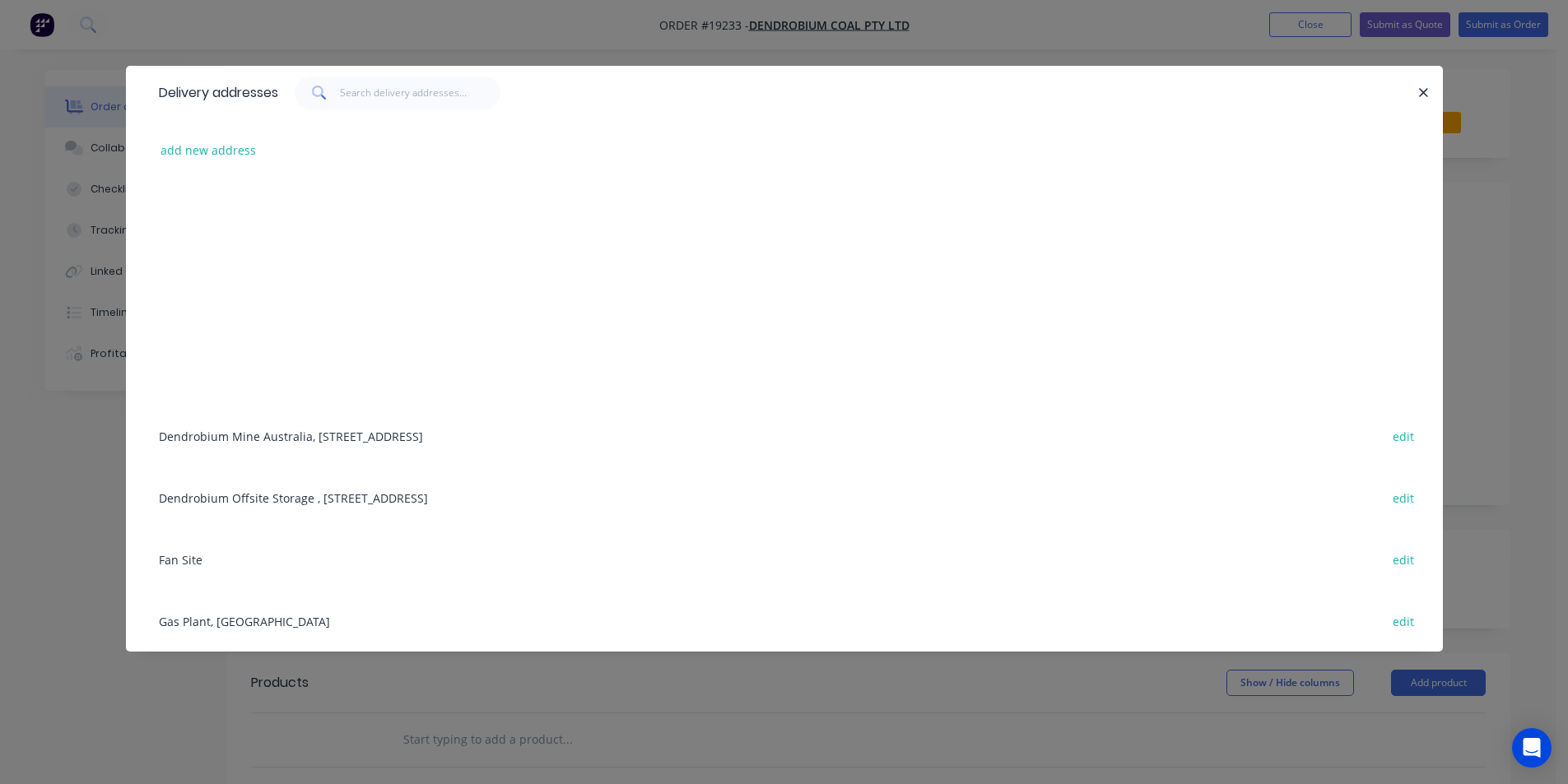
click at [340, 430] on div "Dendrobium Mine Australia, Cordeaux Road, Mount Kembla, New South Wales, Austra…" at bounding box center [784, 435] width 1267 height 61
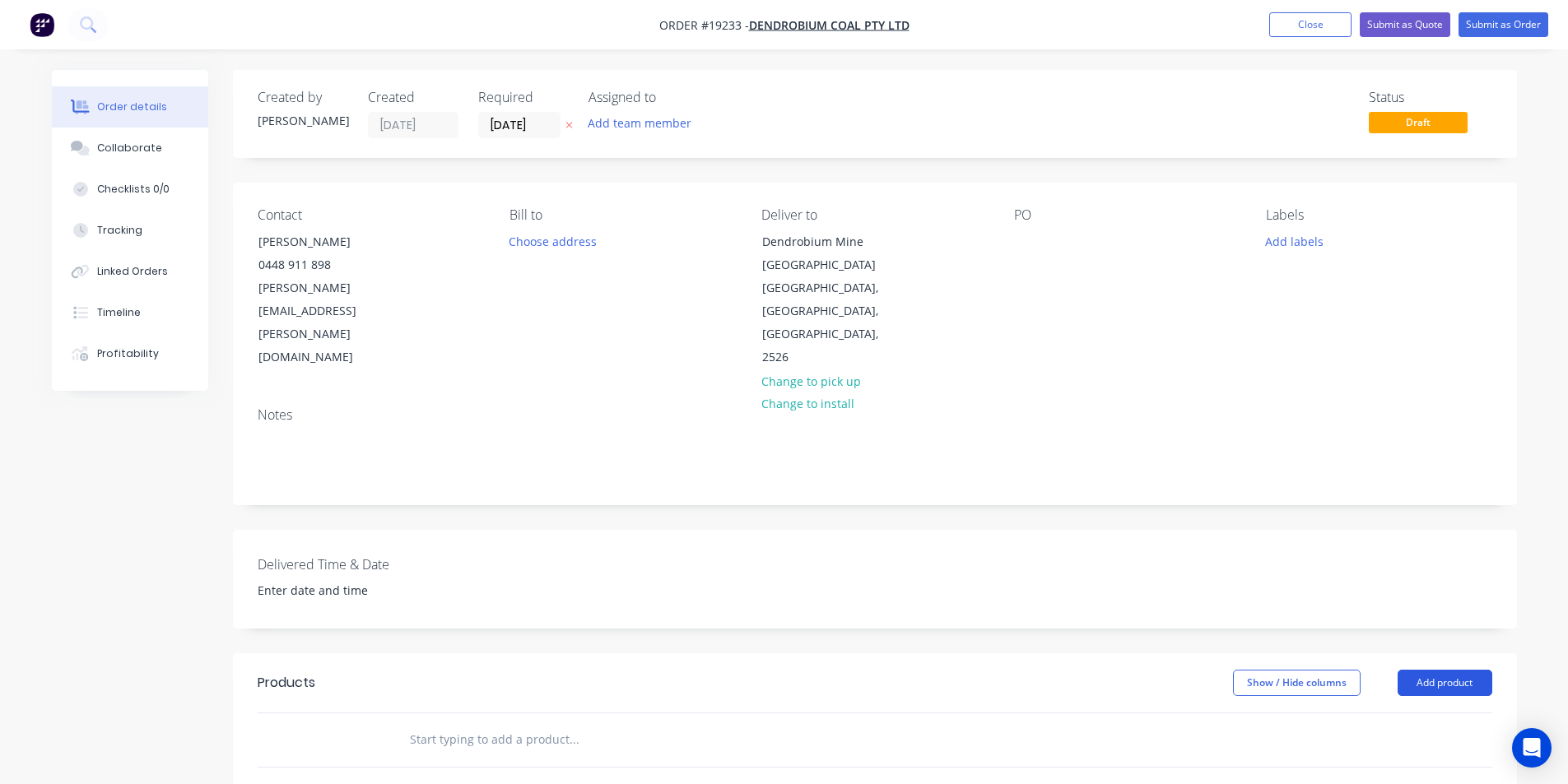
click at [1463, 670] on button "Add product" at bounding box center [1445, 683] width 95 height 26
click at [1415, 745] on div "Basic product" at bounding box center [1414, 757] width 127 height 24
click at [129, 149] on div "Collaborate" at bounding box center [129, 147] width 65 height 14
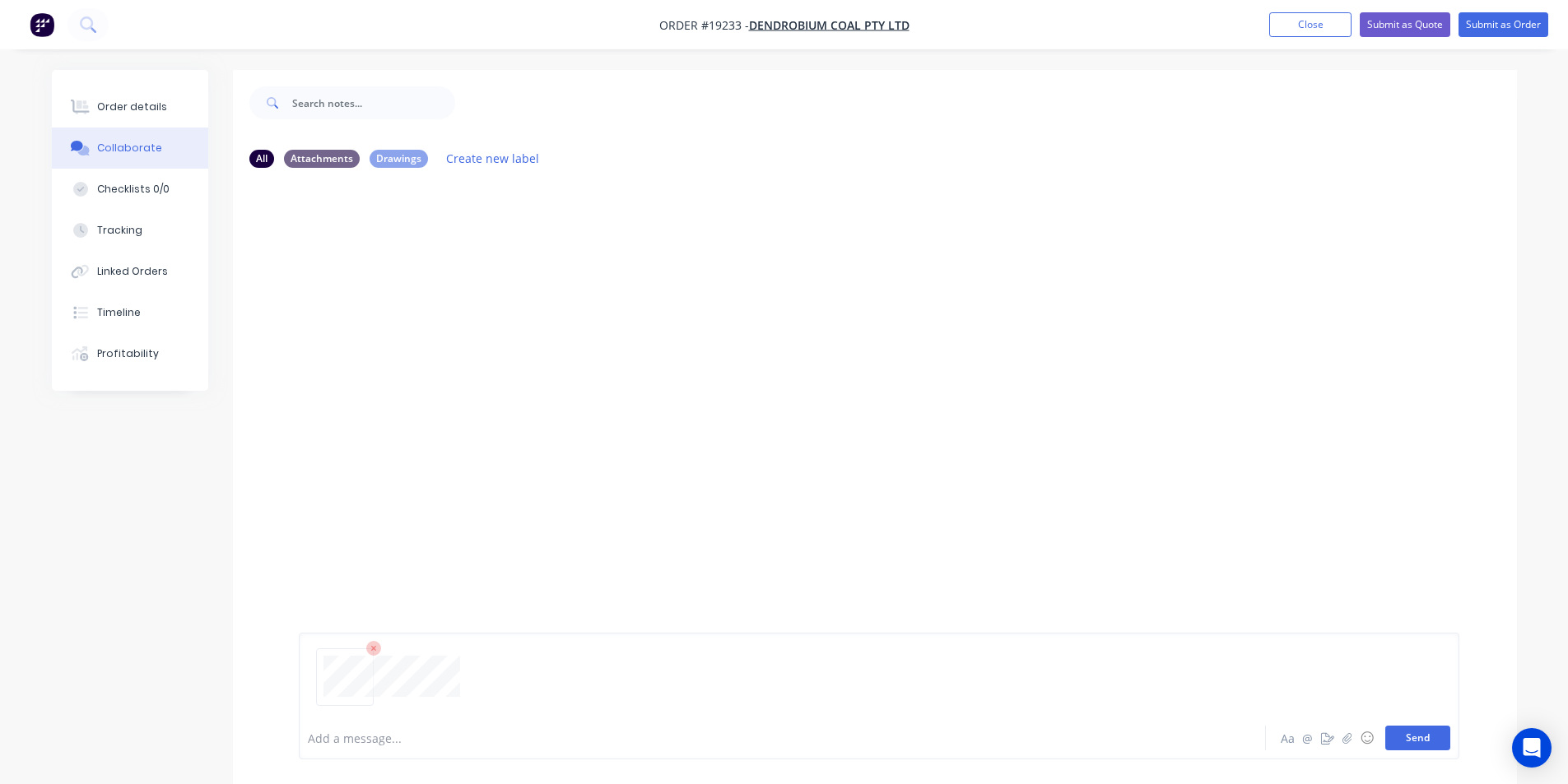
click at [1426, 735] on button "Send" at bounding box center [1417, 737] width 65 height 25
click at [132, 90] on button "Order details" at bounding box center [130, 106] width 157 height 41
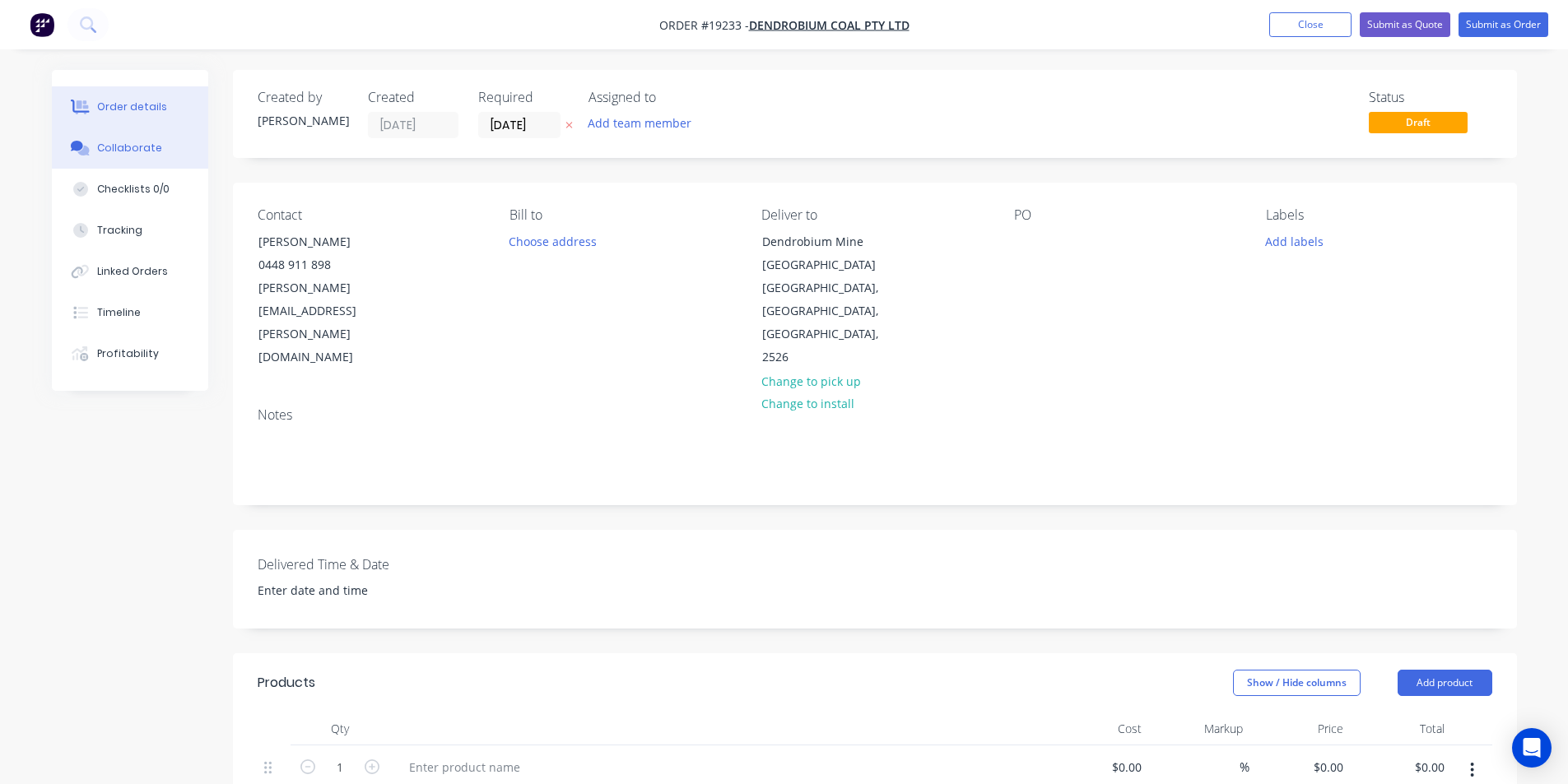
drag, startPoint x: 135, startPoint y: 143, endPoint x: 187, endPoint y: 141, distance: 52.0
click at [135, 143] on div "Collaborate" at bounding box center [129, 147] width 65 height 14
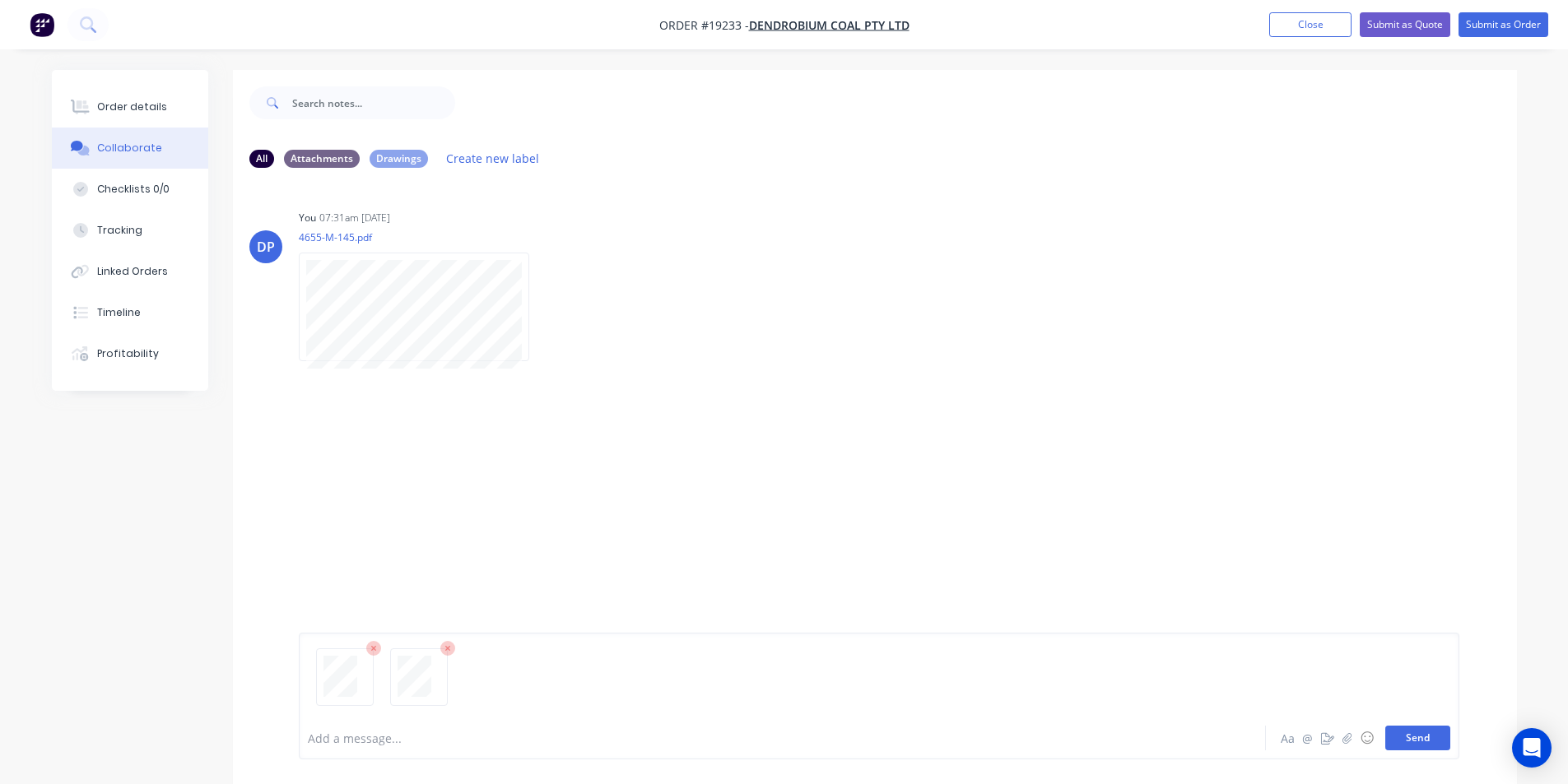
click at [1404, 745] on button "Send" at bounding box center [1417, 737] width 65 height 25
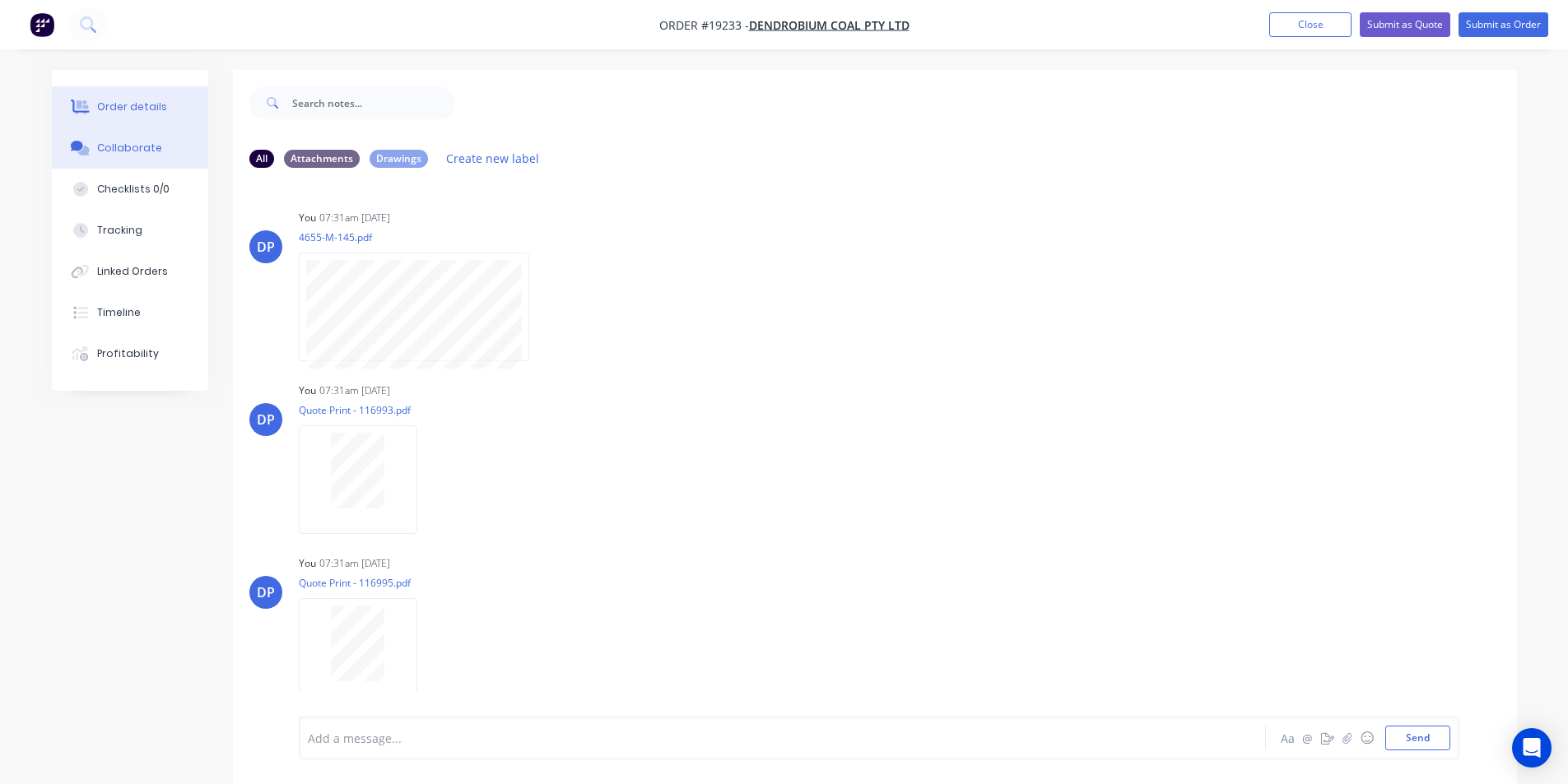
click at [115, 101] on div "Order details" at bounding box center [132, 106] width 70 height 14
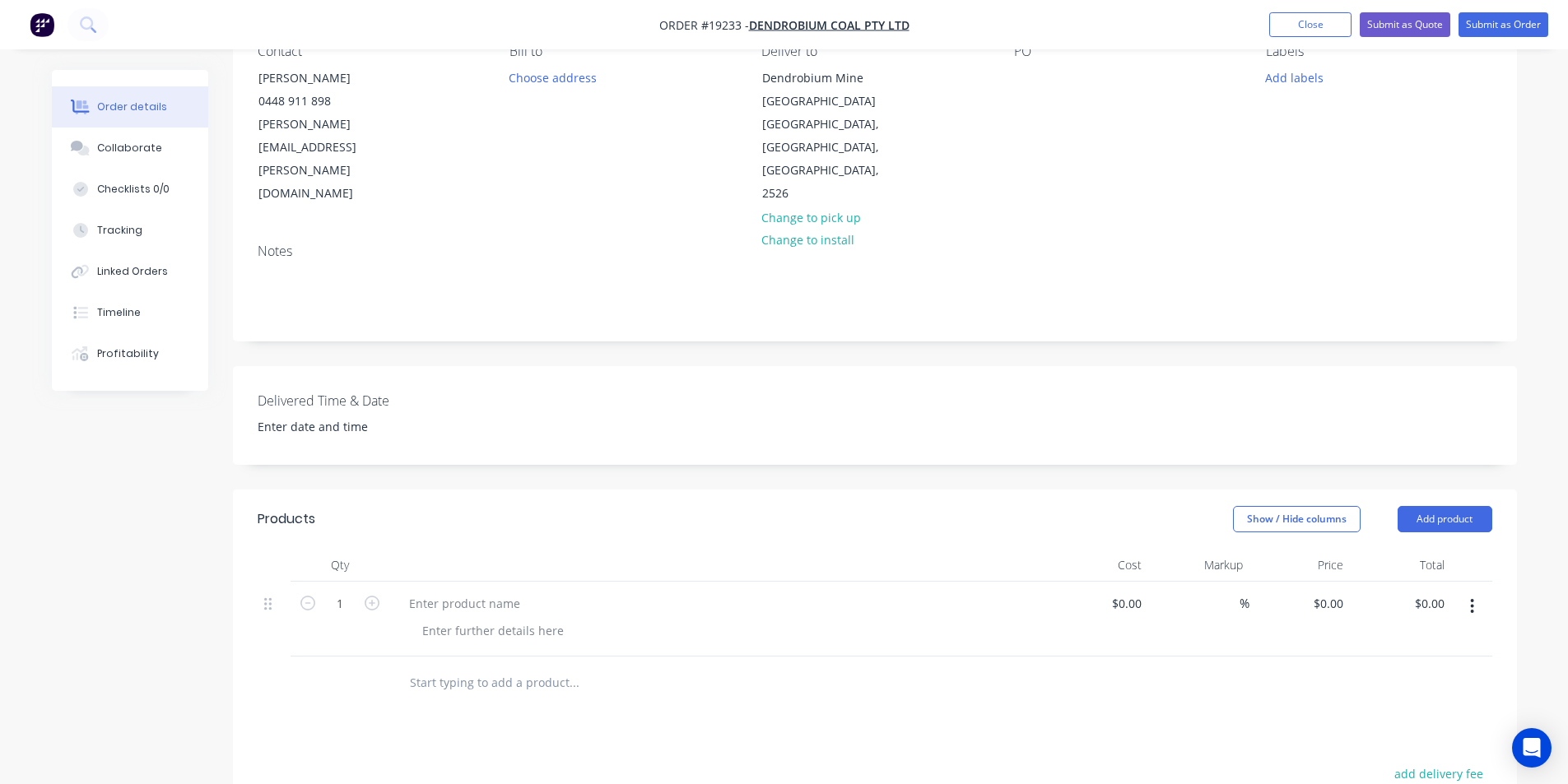
scroll to position [164, 0]
click at [1412, 505] on button "Add product" at bounding box center [1445, 518] width 95 height 26
click at [1399, 581] on div "Basic product" at bounding box center [1414, 592] width 127 height 24
click at [375, 595] on icon "button" at bounding box center [371, 602] width 14 height 14
type input "2"
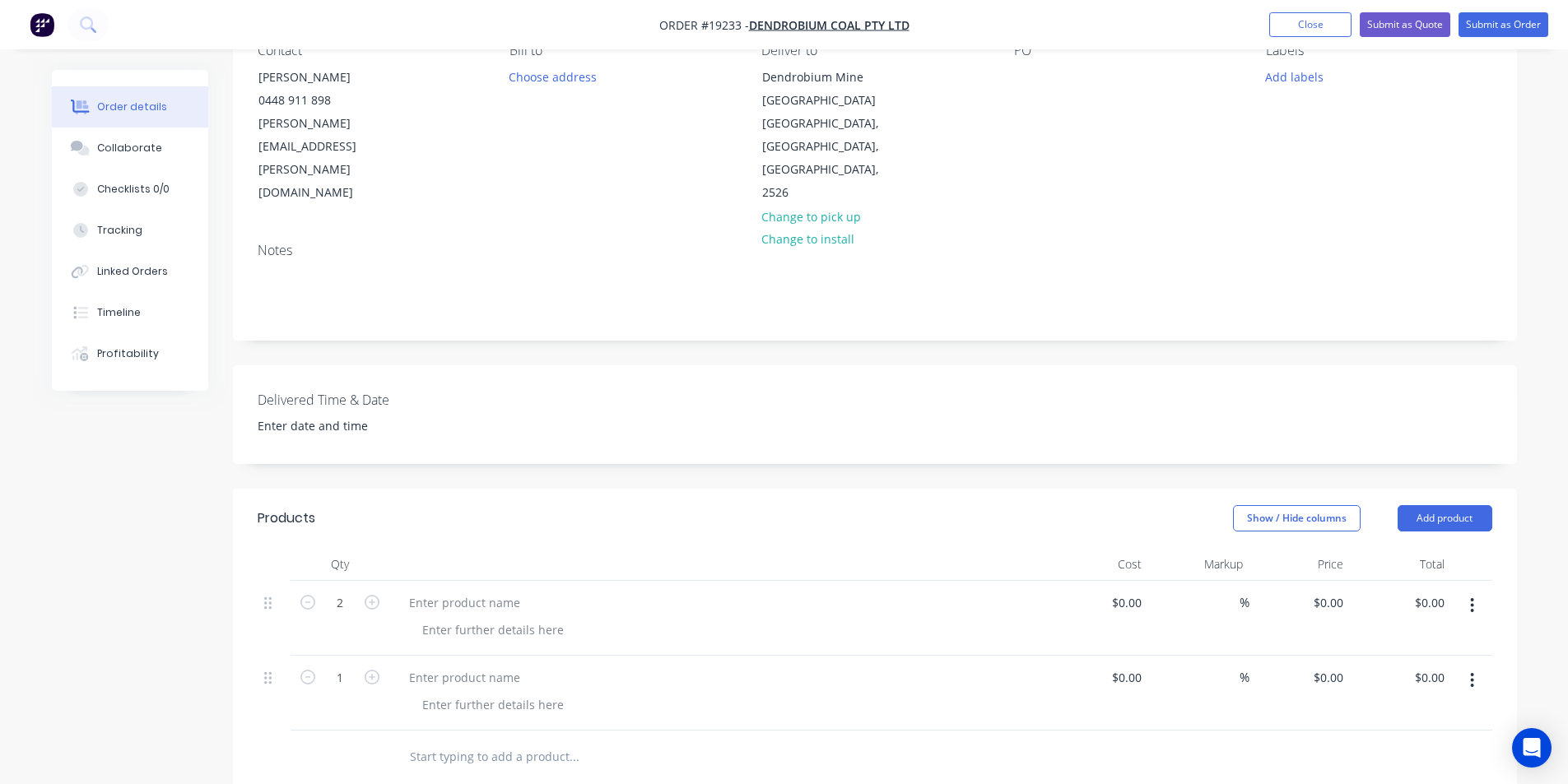
click at [379, 665] on form "1" at bounding box center [340, 676] width 85 height 25
click at [376, 670] on icon "button" at bounding box center [371, 677] width 14 height 14
type input "2"
click at [465, 591] on div at bounding box center [464, 603] width 137 height 24
click at [463, 591] on div at bounding box center [464, 603] width 137 height 24
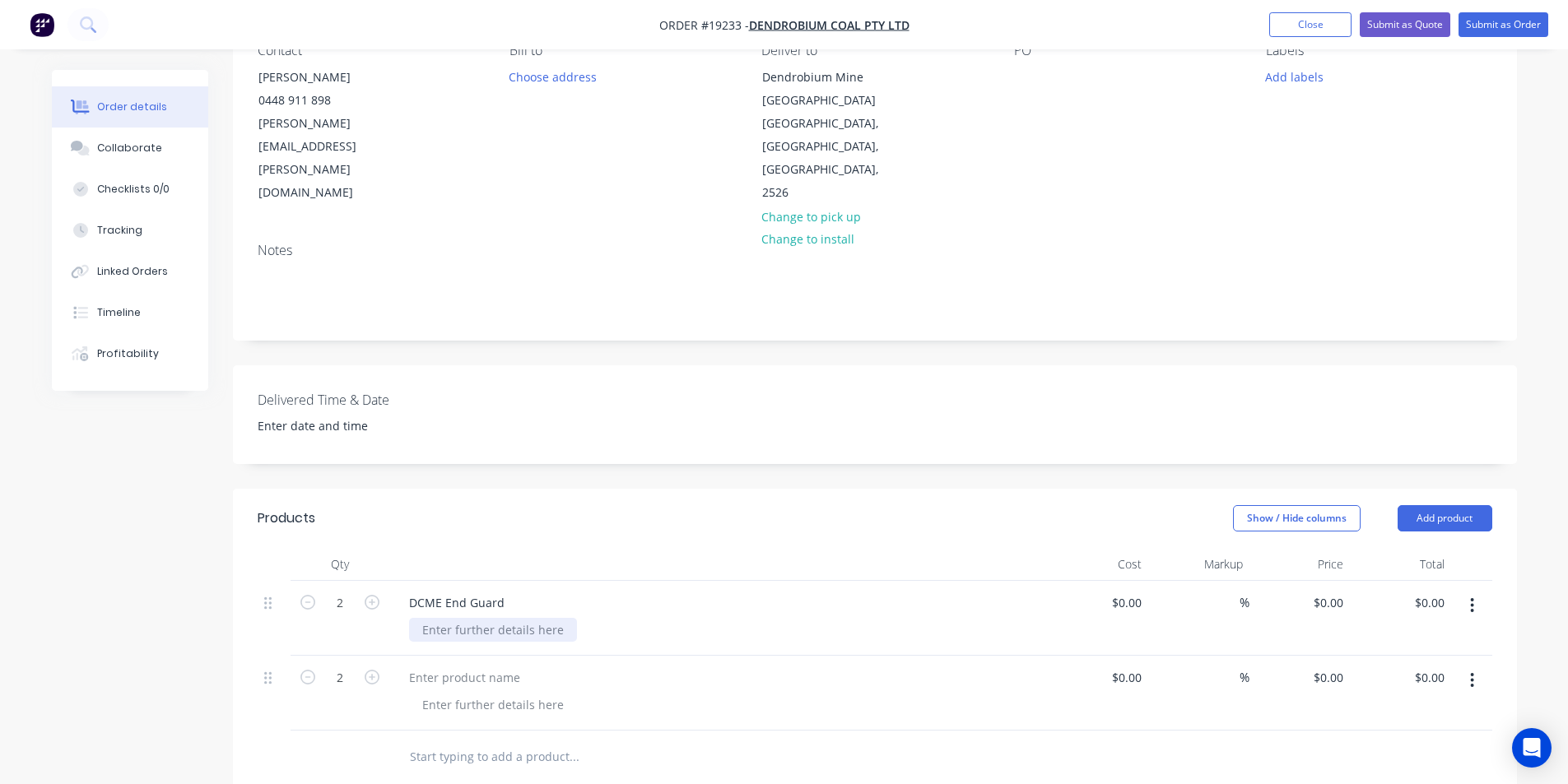
click at [488, 618] on div at bounding box center [492, 630] width 168 height 24
drag, startPoint x: 501, startPoint y: 583, endPoint x: 396, endPoint y: 586, distance: 105.0
click at [396, 591] on div "DCME End Guard" at bounding box center [457, 603] width 122 height 24
copy div "DCME End Guard"
click at [428, 666] on div at bounding box center [464, 678] width 137 height 24
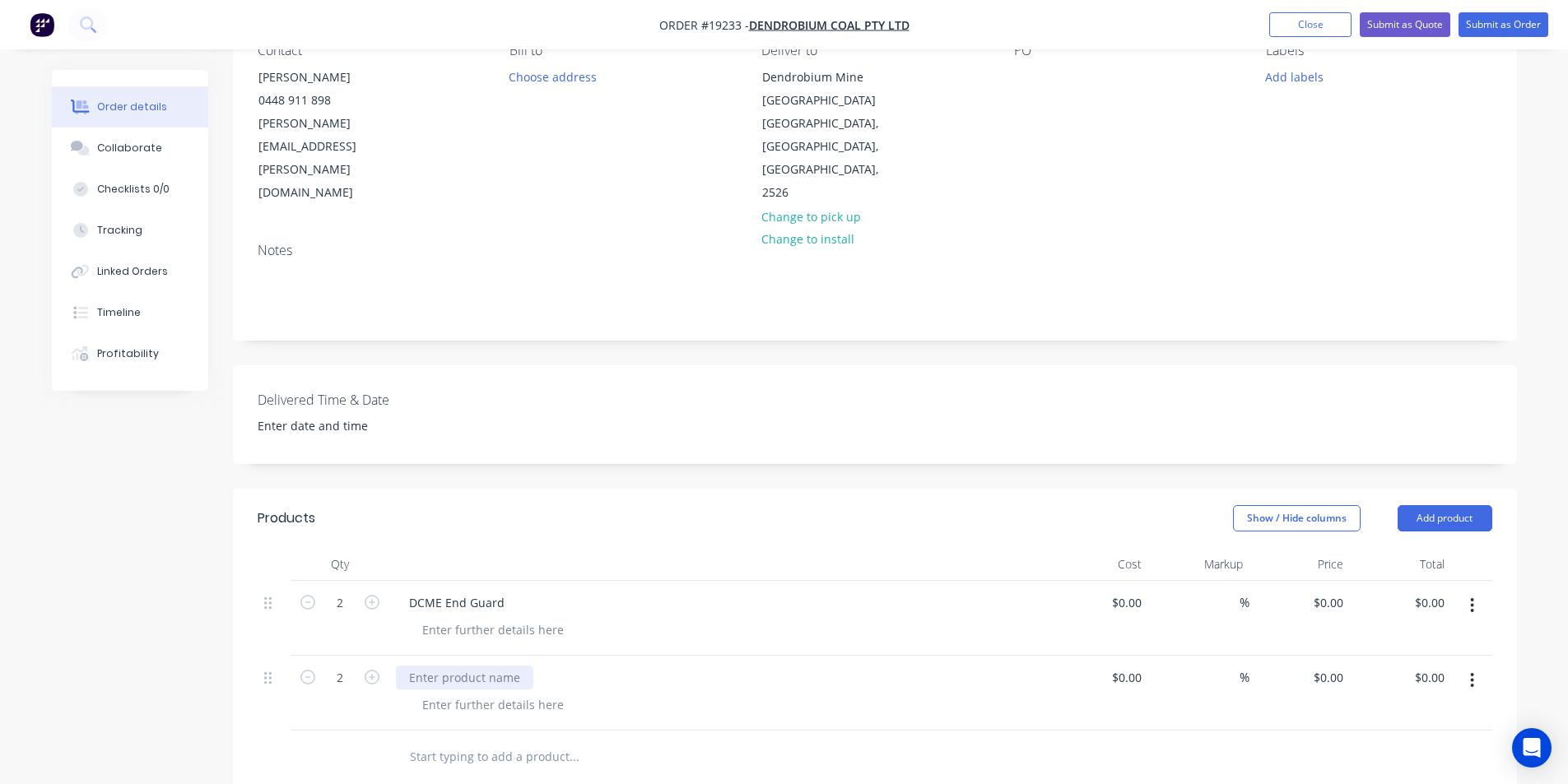
click at [447, 666] on div at bounding box center [464, 678] width 137 height 24
paste div
click at [475, 618] on div at bounding box center [492, 630] width 168 height 24
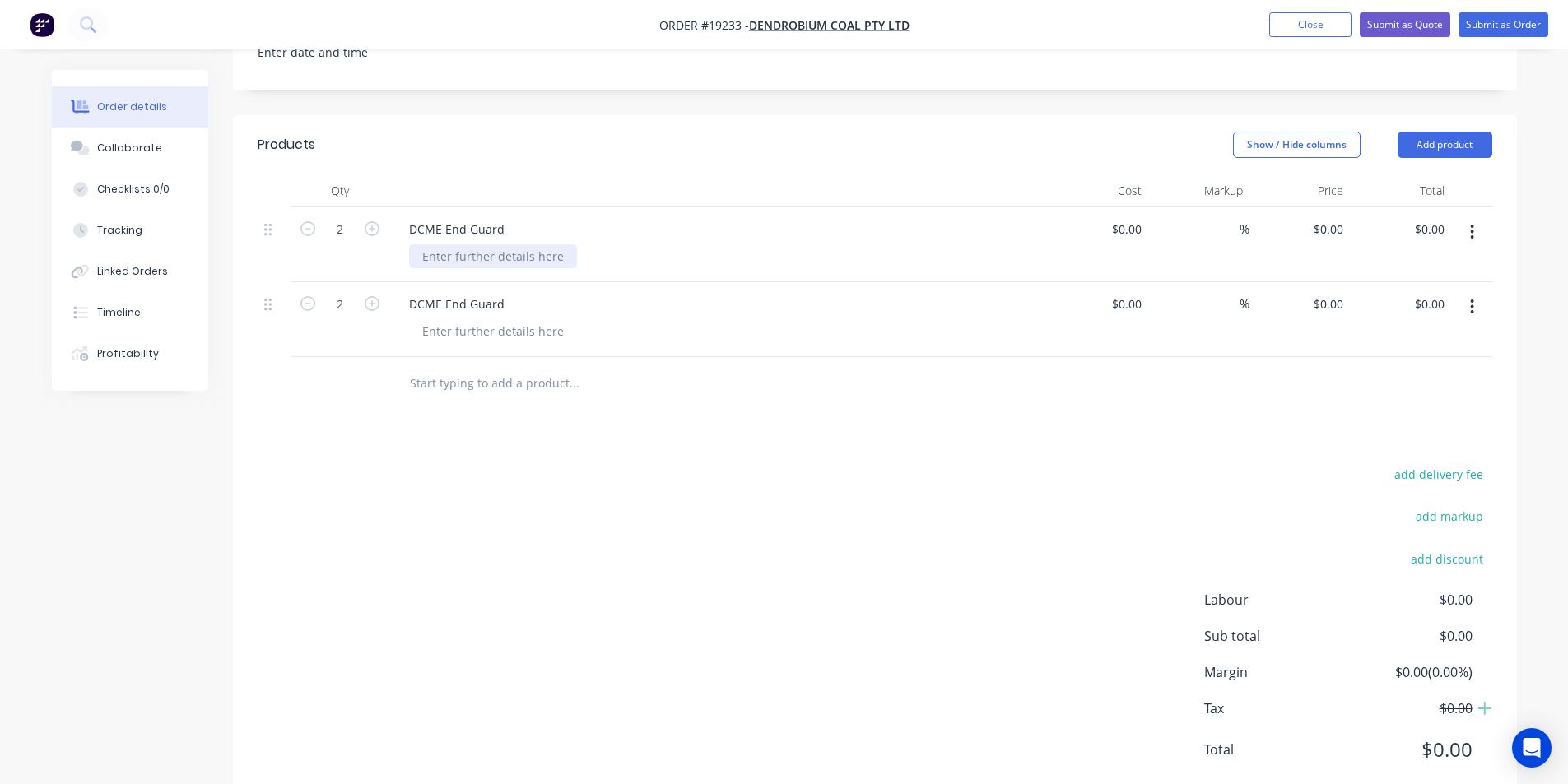
scroll to position [561, 0]
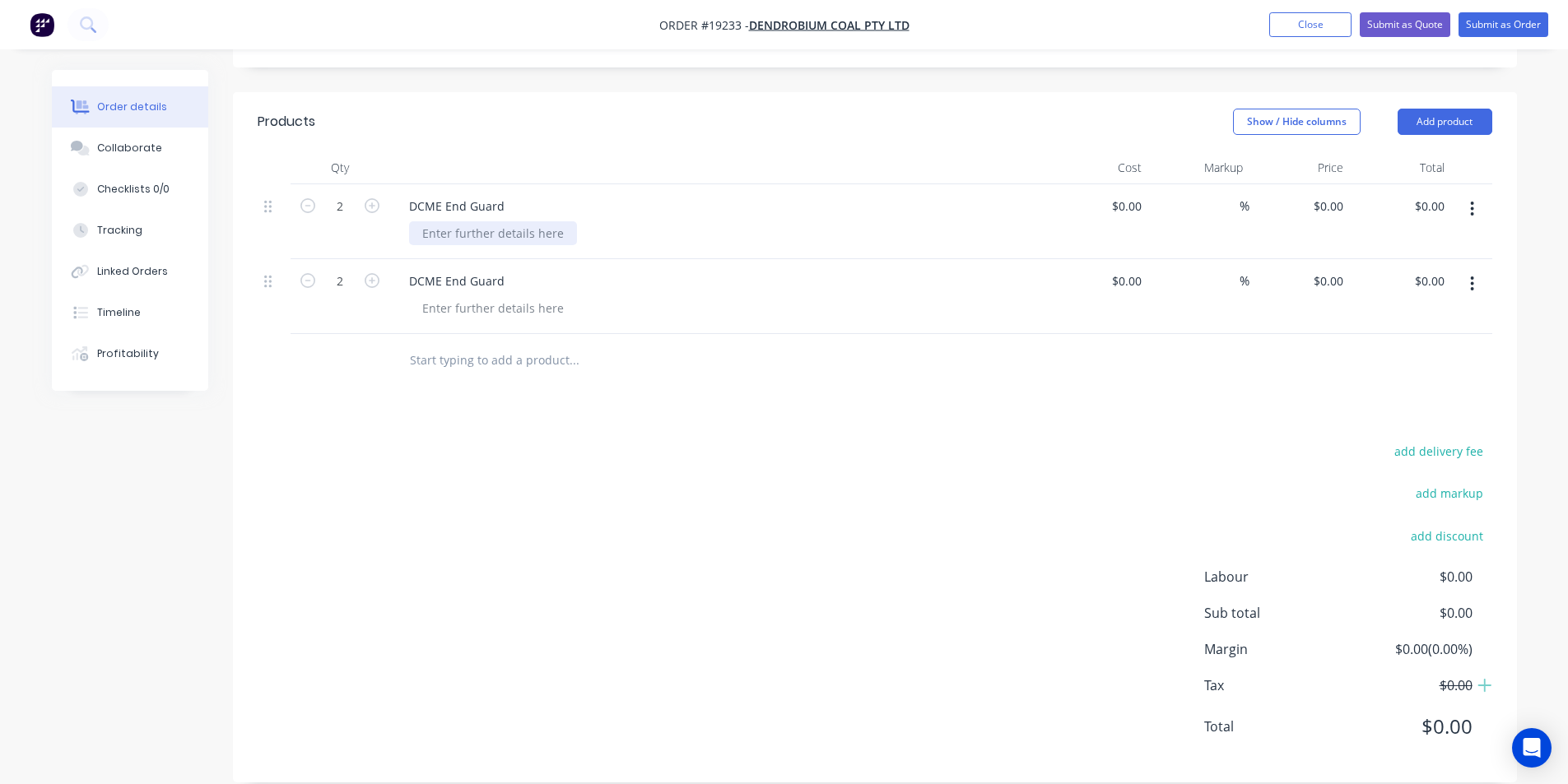
click at [472, 221] on div at bounding box center [492, 233] width 168 height 24
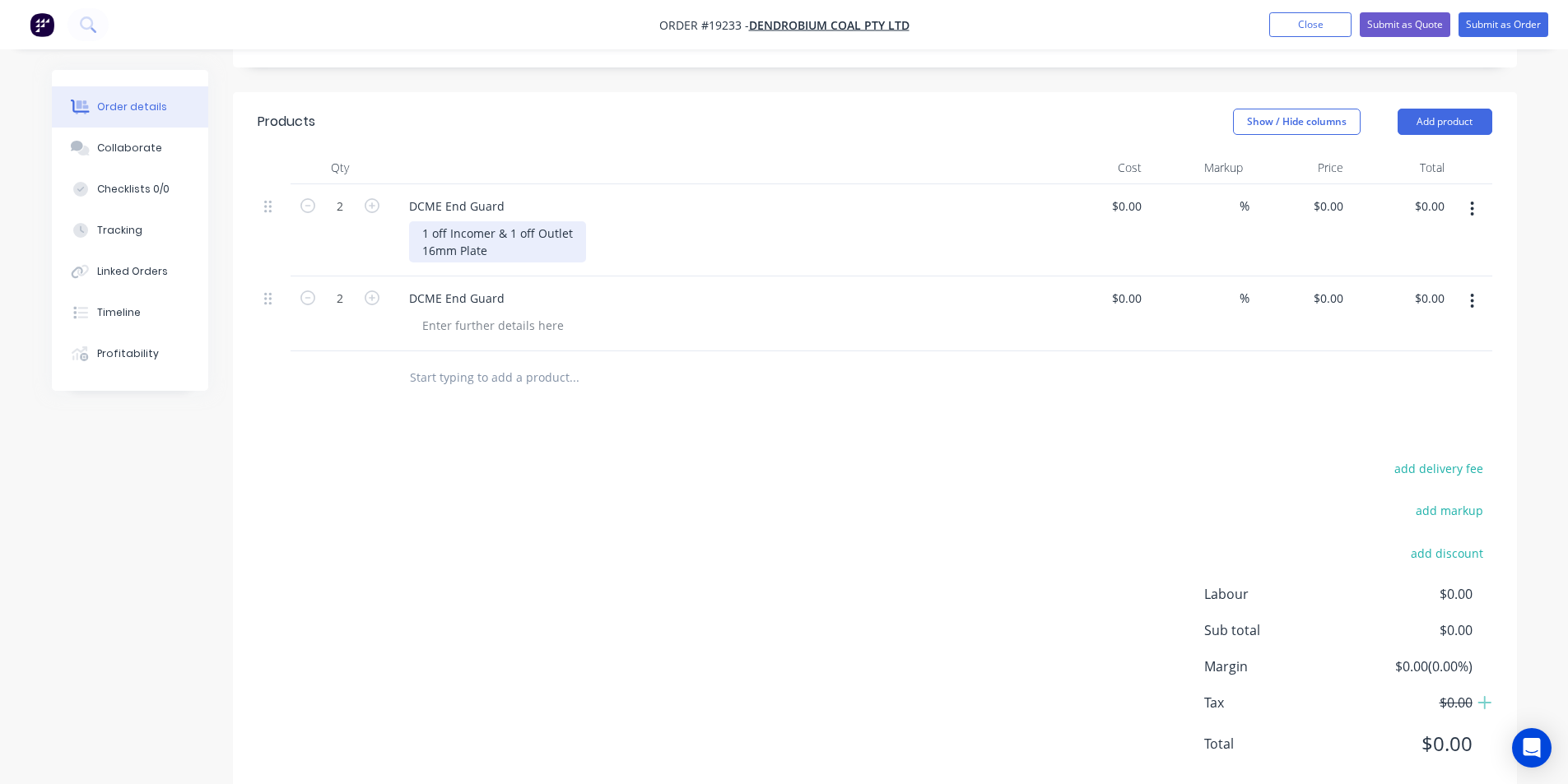
click at [514, 232] on div "1 off Incomer & 1 off Outlet 16mm Plate" at bounding box center [497, 242] width 177 height 41
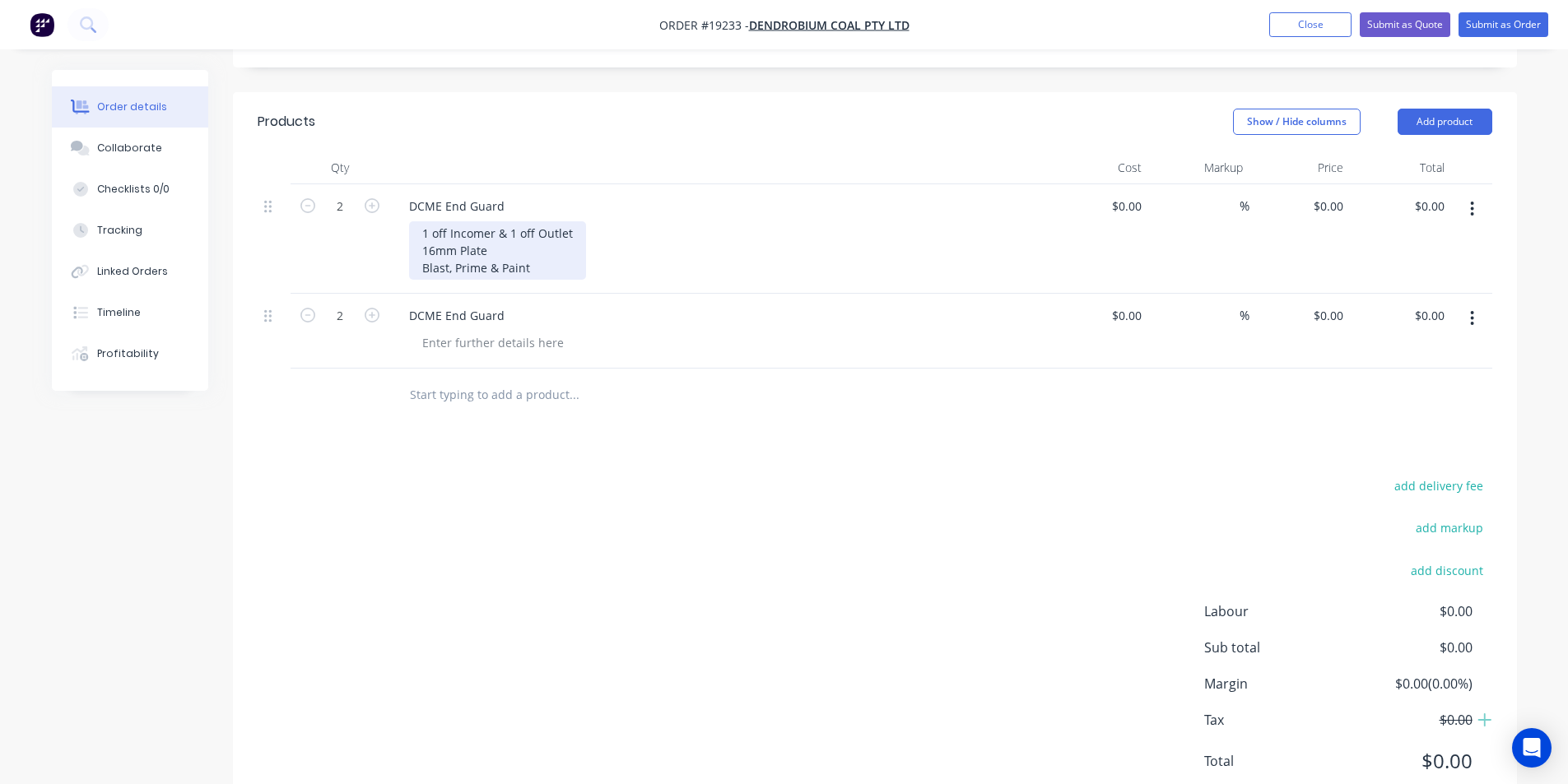
drag, startPoint x: 542, startPoint y: 249, endPoint x: 403, endPoint y: 200, distance: 147.4
click at [403, 200] on div "DCME End Guard 1 off Incomer & 1 off Outlet 16mm Plate Blast, Prime & Paint" at bounding box center [718, 238] width 658 height 110
copy div "1 off Incomer & 1 off Outlet 16mm Plate Blast, Prime & Paint"
click at [483, 330] on div at bounding box center [492, 342] width 168 height 24
paste div
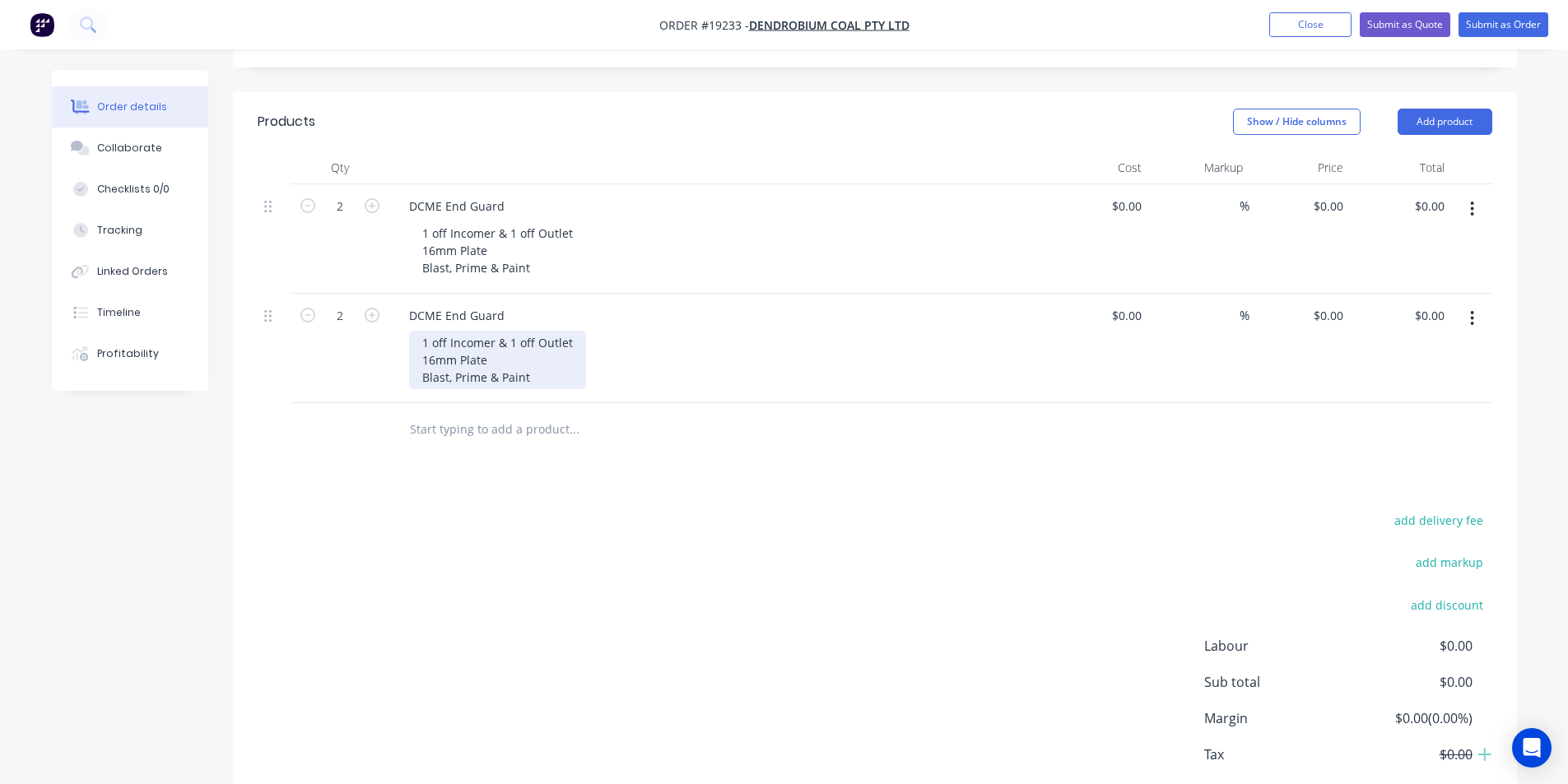
click at [433, 331] on div "1 off Incomer & 1 off Outlet 16mm Plate Blast, Prime & Paint" at bounding box center [497, 359] width 177 height 59
click at [686, 342] on div "1 off Incomer & 1 off Outlet 12mm Plate Blast, Prime & Paint" at bounding box center [725, 359] width 632 height 59
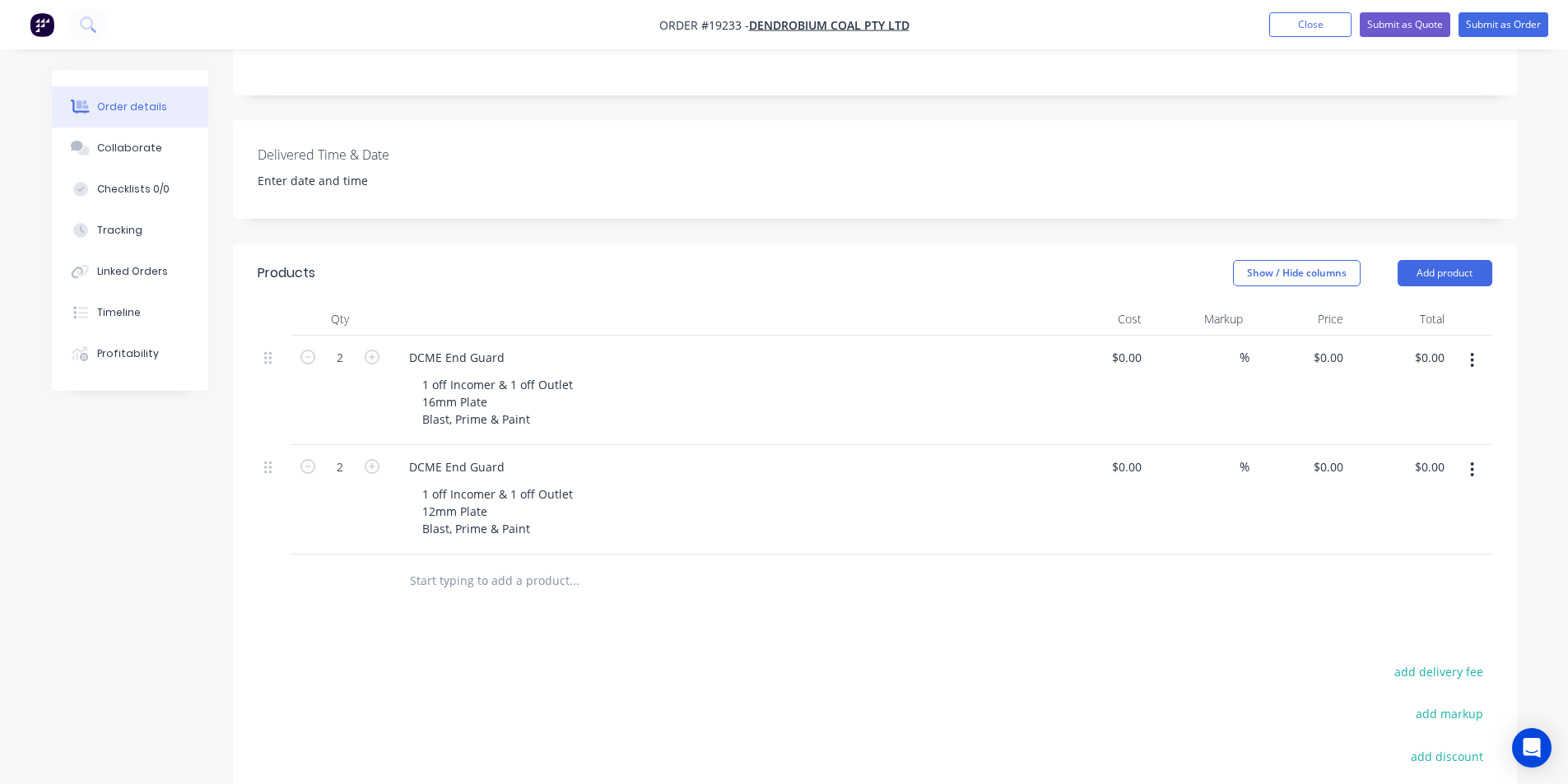
scroll to position [411, 0]
click at [1342, 344] on input "0" at bounding box center [1330, 356] width 37 height 24
type input "$3,920.00"
type input "$7,840.00"
click at [1376, 392] on div "$7,840.00 $7,840.00" at bounding box center [1400, 388] width 101 height 110
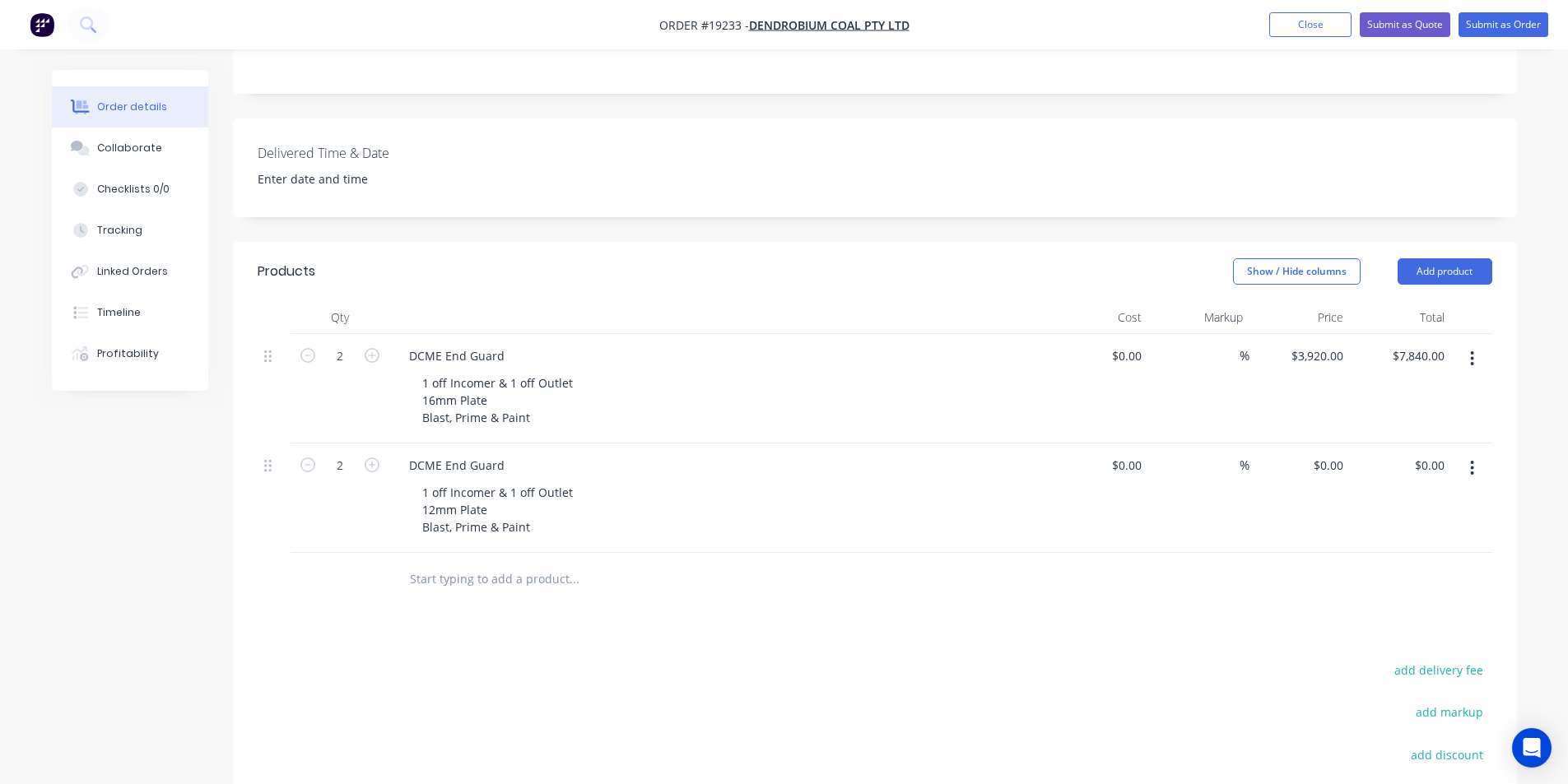
click at [1371, 602] on div "Products Show / Hide columns Add product Qty Cost Markup Price Total 2 DCME End…" at bounding box center [874, 621] width 1284 height 759
click at [1341, 453] on input "0" at bounding box center [1341, 465] width 19 height 24
type input "$3,728.00"
type input "$7,456.00"
click at [1388, 552] on div at bounding box center [874, 579] width 1234 height 54
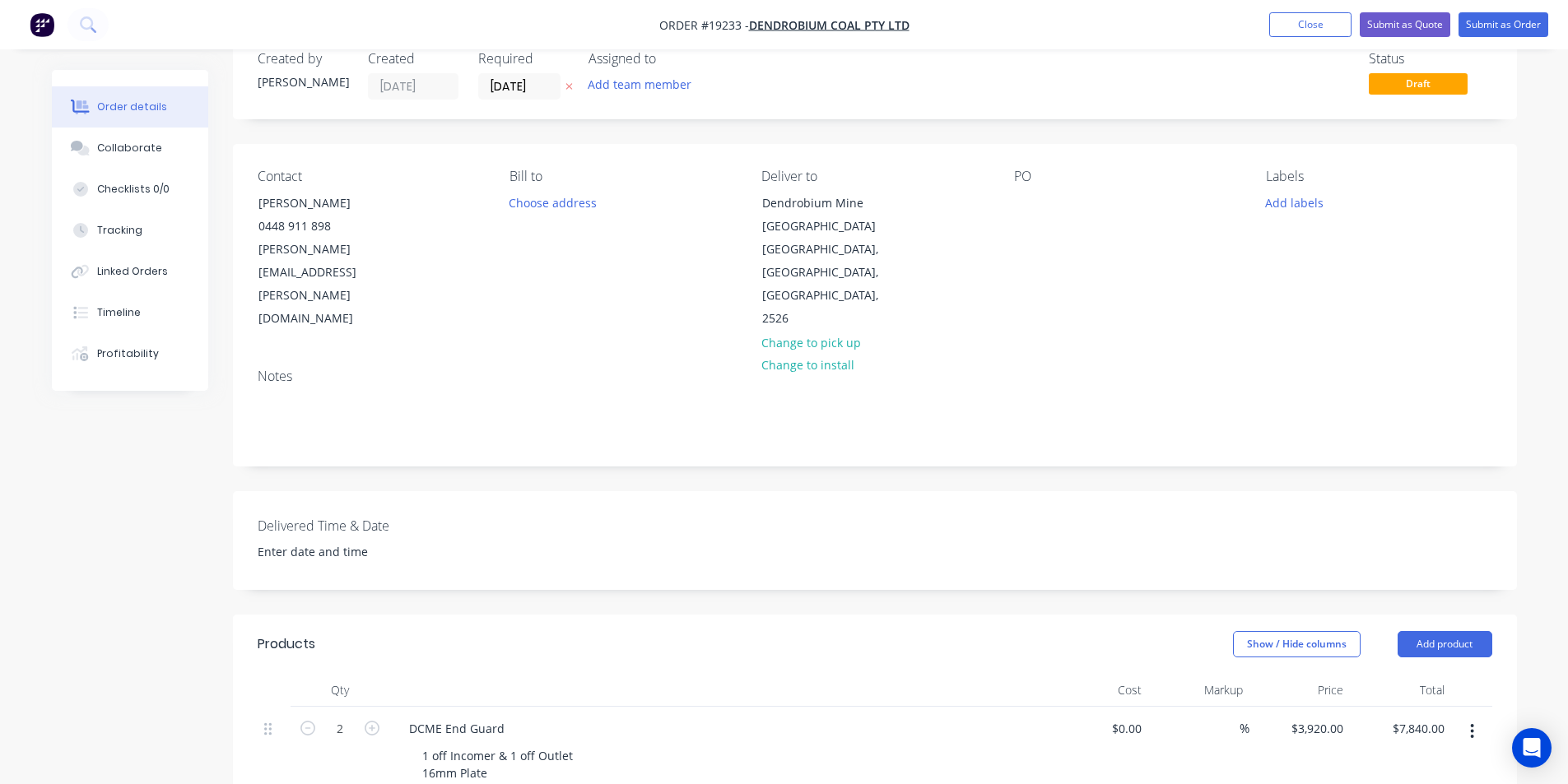
scroll to position [0, 0]
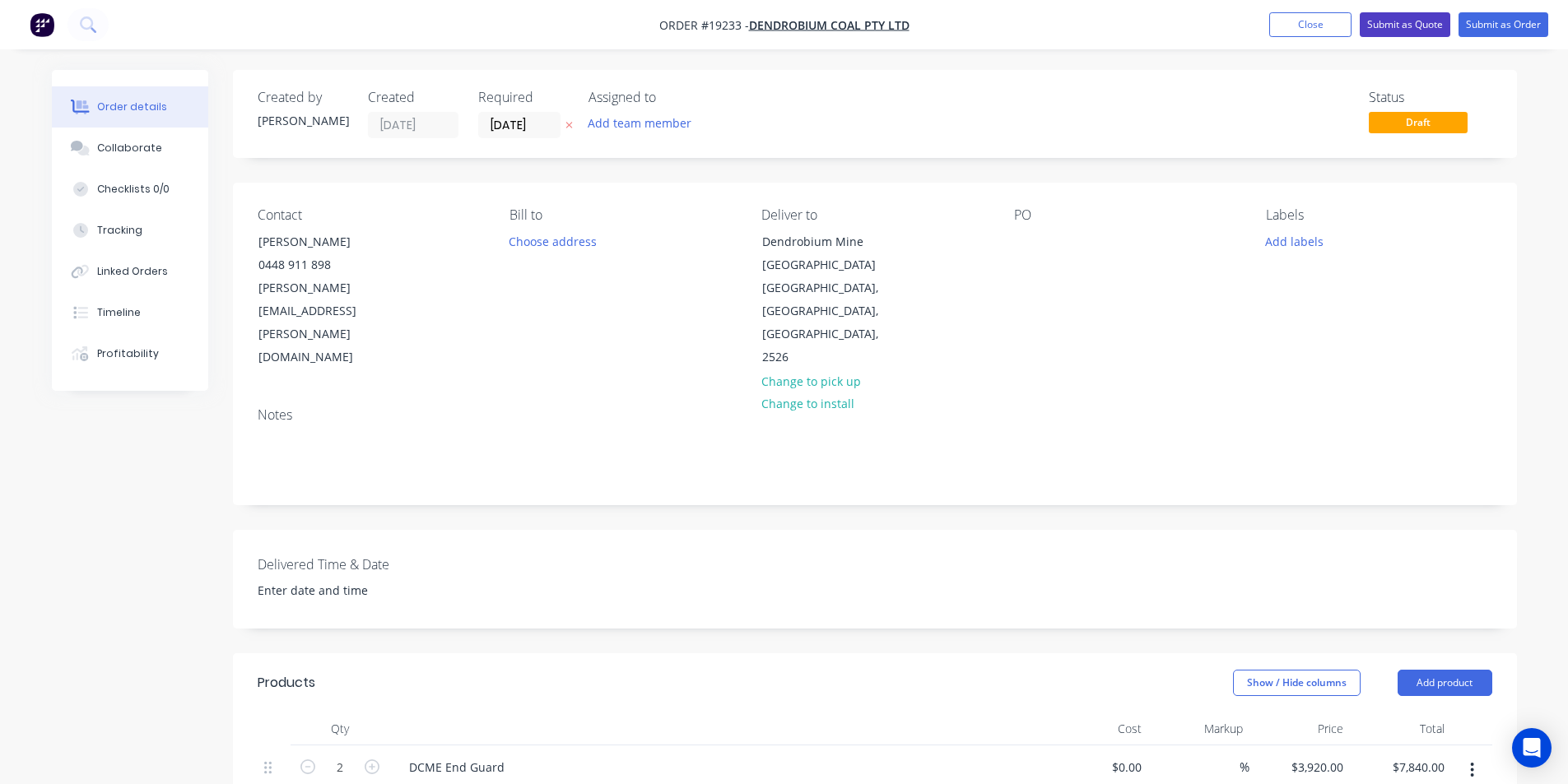
click at [1425, 22] on button "Submit as Quote" at bounding box center [1404, 24] width 90 height 25
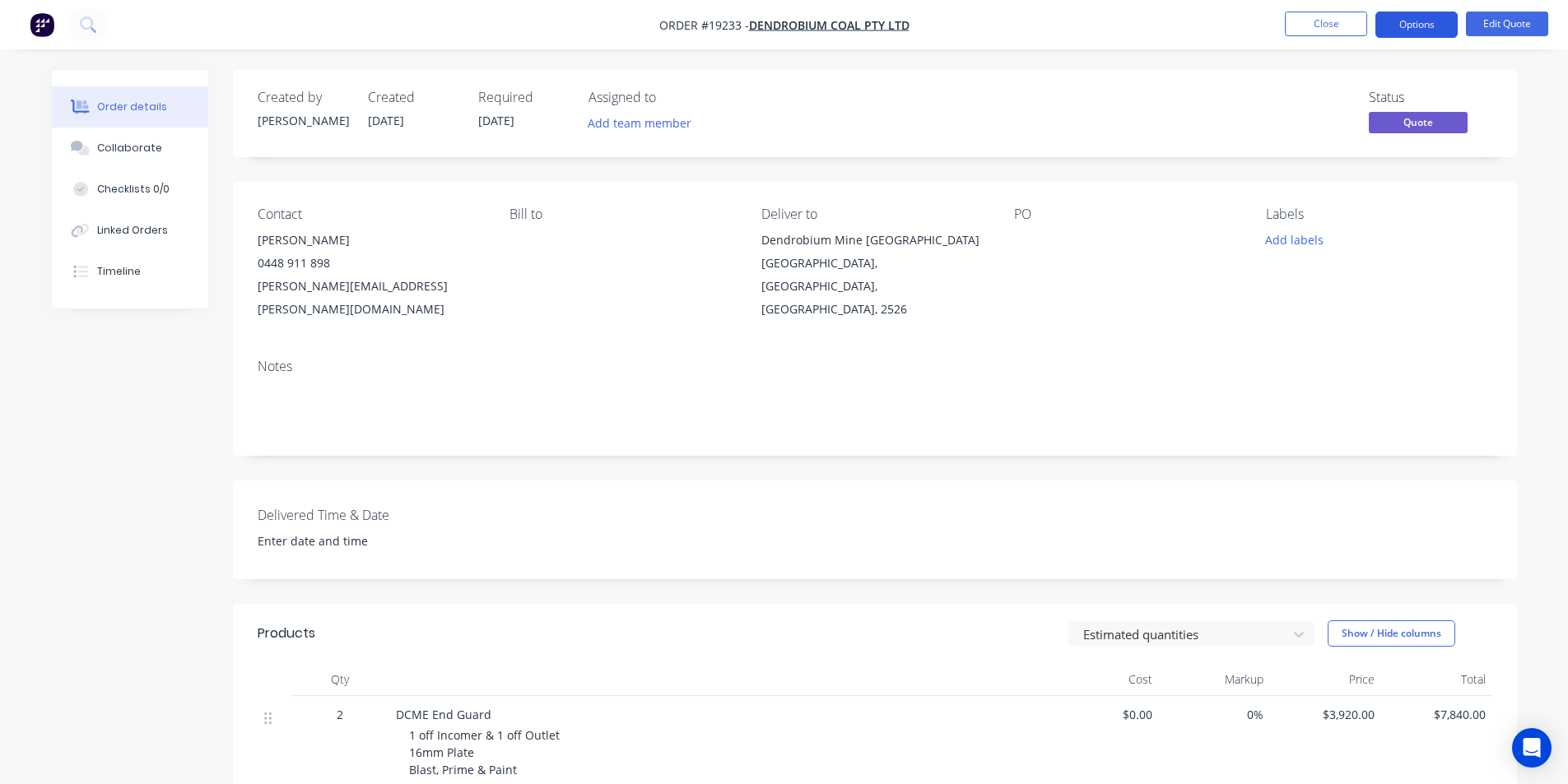
click at [1427, 31] on button "Options" at bounding box center [1416, 25] width 83 height 26
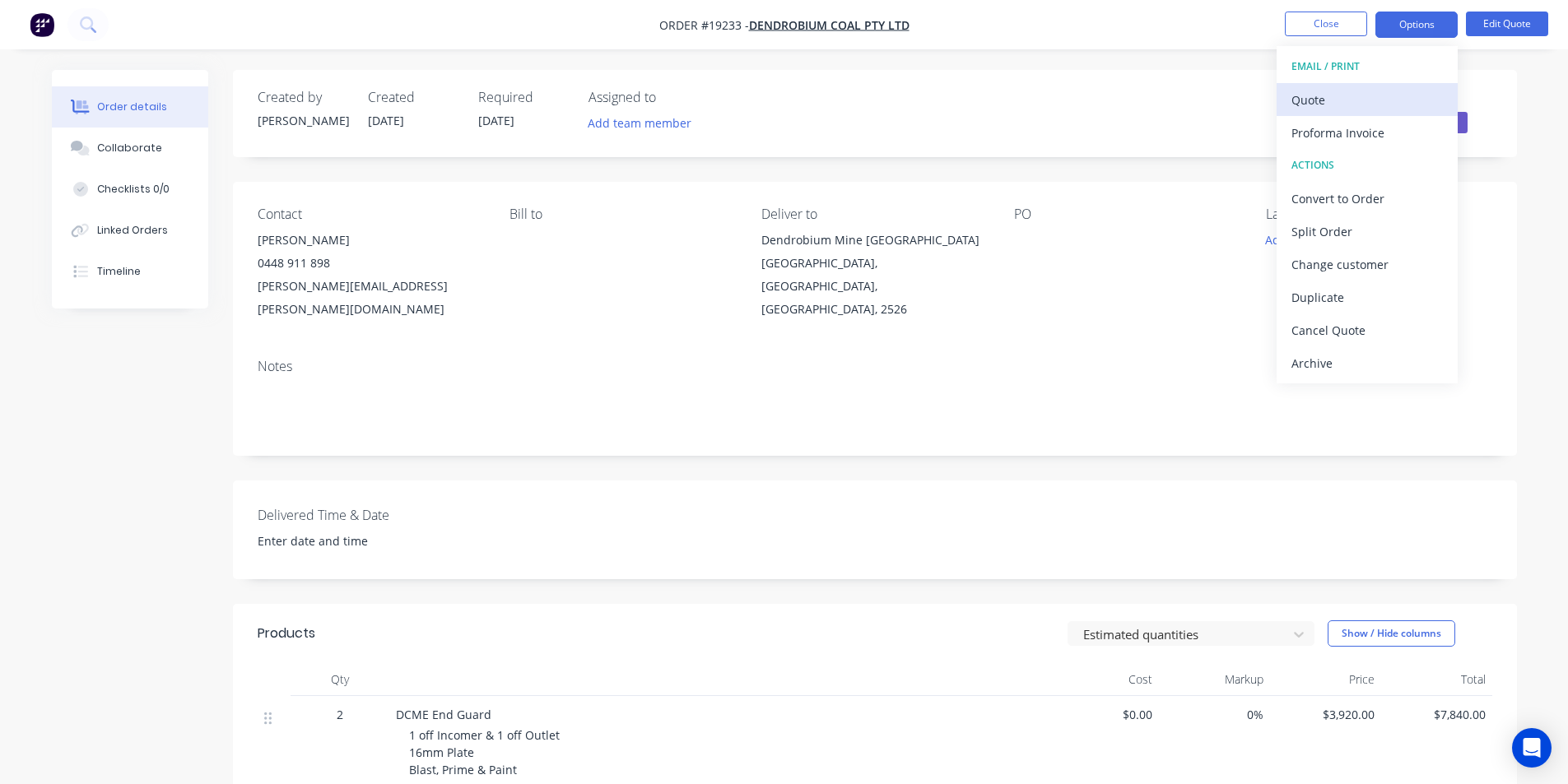
click at [1347, 91] on div "Quote" at bounding box center [1367, 100] width 152 height 24
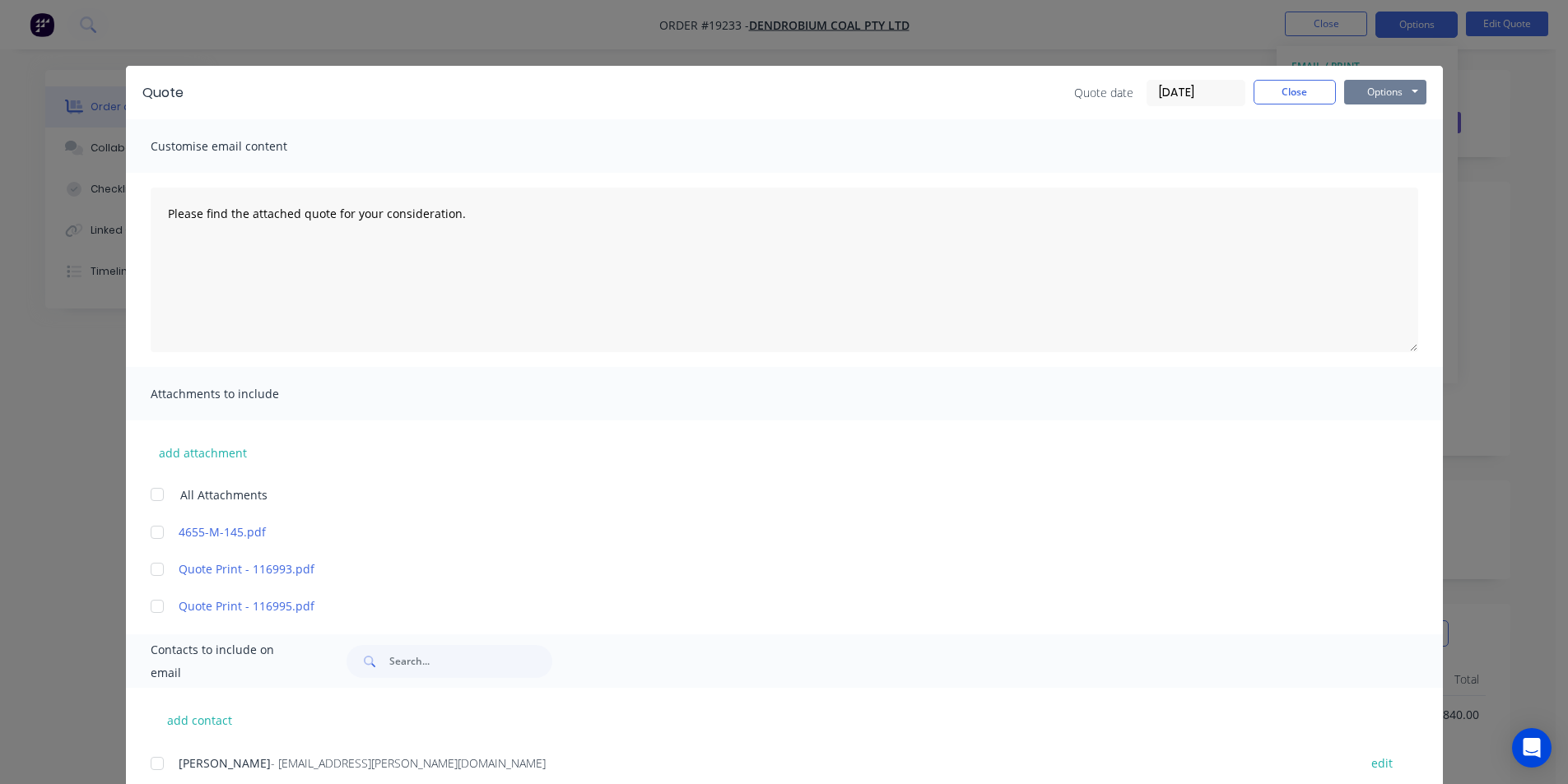
click at [1376, 85] on button "Options" at bounding box center [1385, 92] width 83 height 25
click at [1386, 141] on button "Print" at bounding box center [1397, 148] width 106 height 27
click at [1288, 94] on button "Close" at bounding box center [1295, 92] width 83 height 25
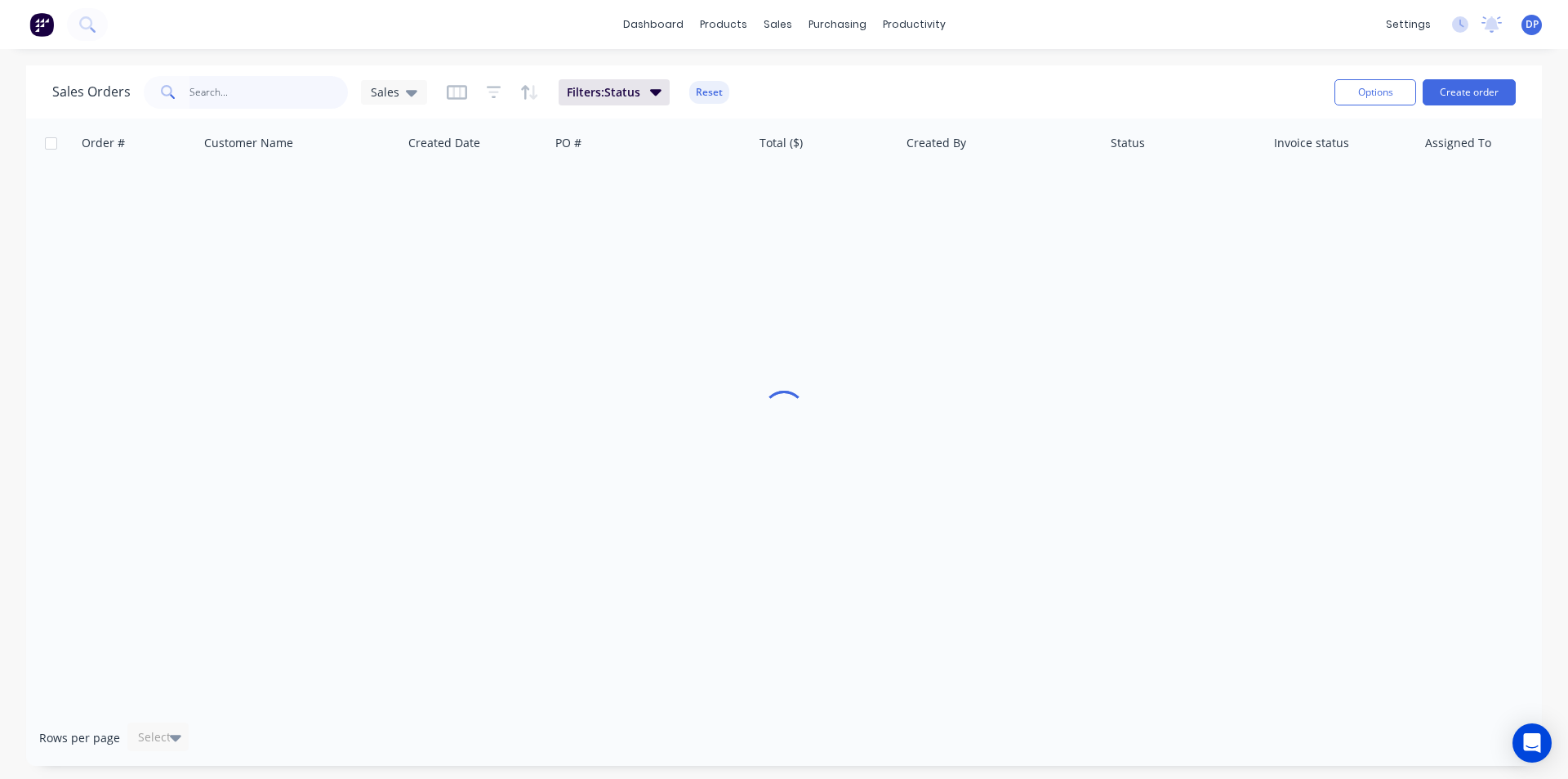
click at [254, 96] on input "text" at bounding box center [269, 92] width 159 height 33
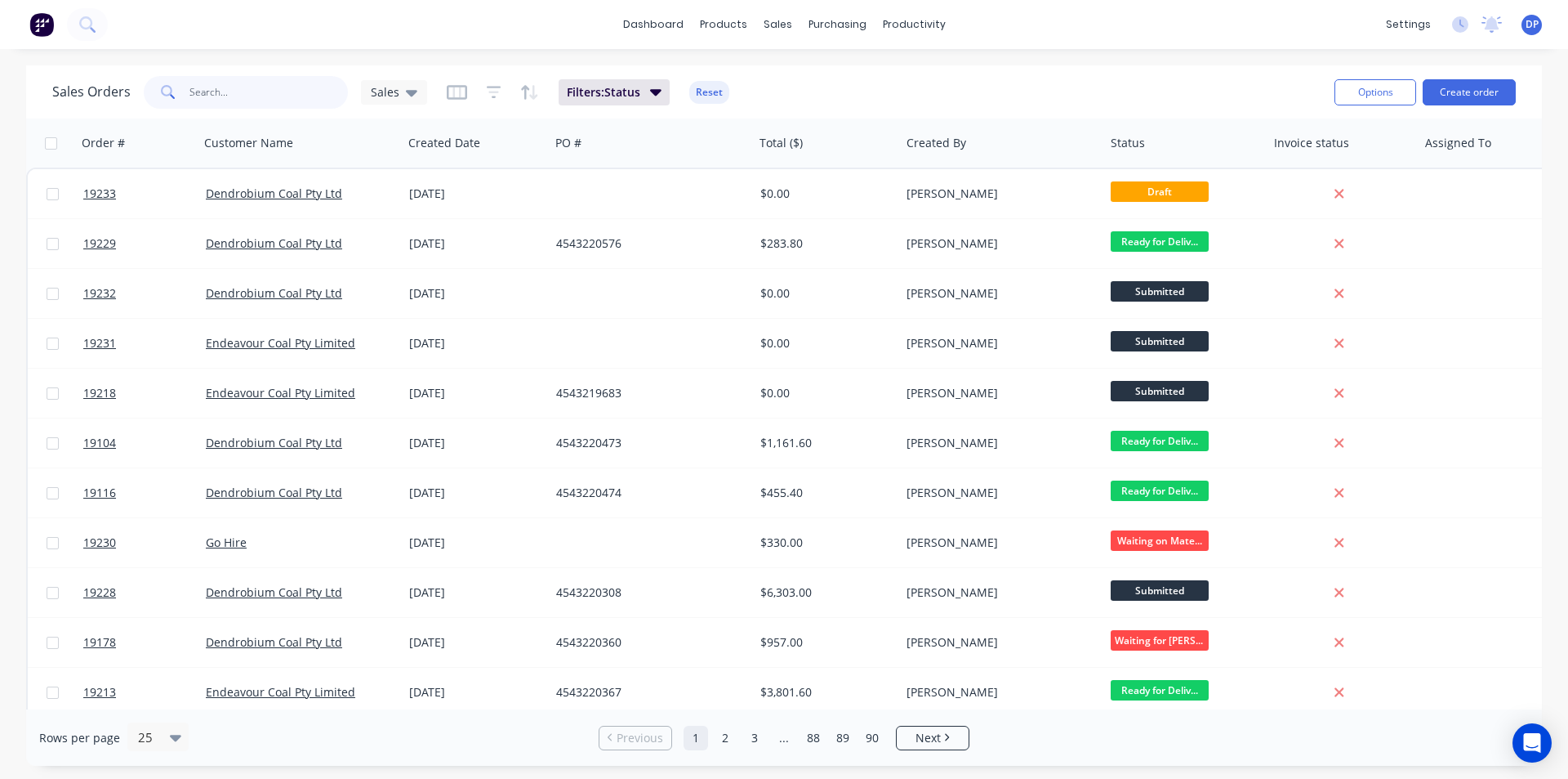
type input "c"
